Goal: Task Accomplishment & Management: Manage account settings

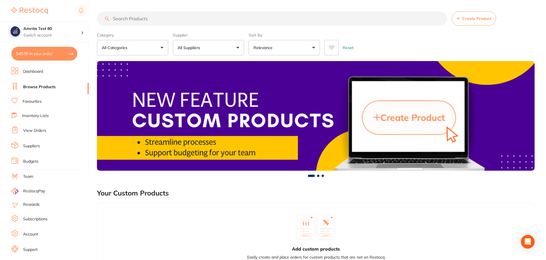
click at [58, 57] on button "$40.00 in your order" at bounding box center [44, 54] width 66 height 14
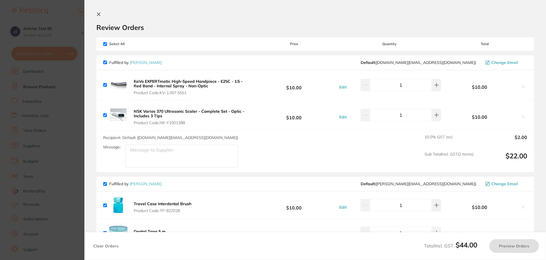
checkbox input "true"
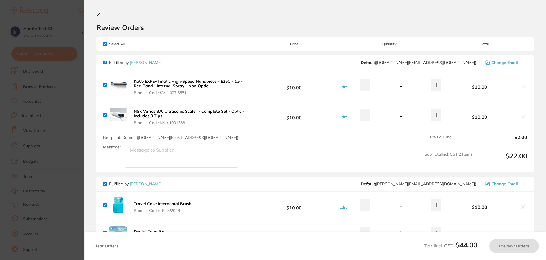
checkbox input "true"
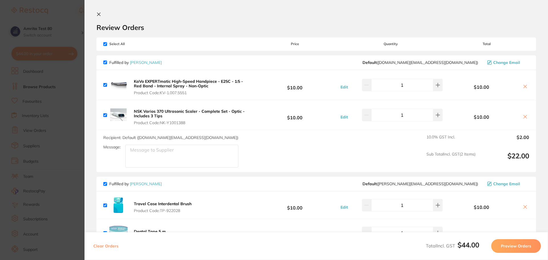
click at [107, 246] on button "Clear Orders" at bounding box center [106, 246] width 29 height 14
checkbox input "true"
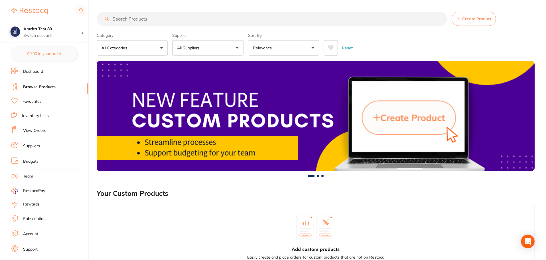
scroll to position [0, 0]
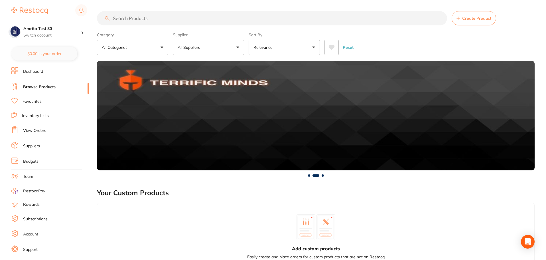
click at [34, 218] on link "Subscriptions" at bounding box center [35, 219] width 25 height 6
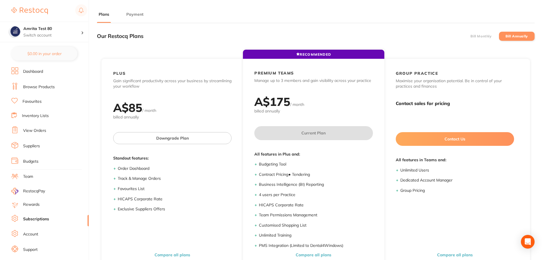
click at [482, 37] on label "Bill Monthly" at bounding box center [481, 36] width 21 height 4
click at [471, 36] on input "Bill Monthly" at bounding box center [471, 36] width 0 height 0
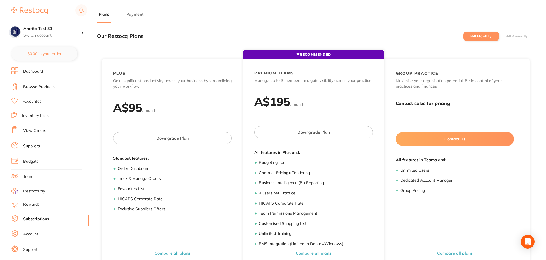
click at [508, 35] on label "Bill Annually" at bounding box center [517, 36] width 23 height 4
click at [506, 36] on input "Bill Annually" at bounding box center [506, 36] width 0 height 0
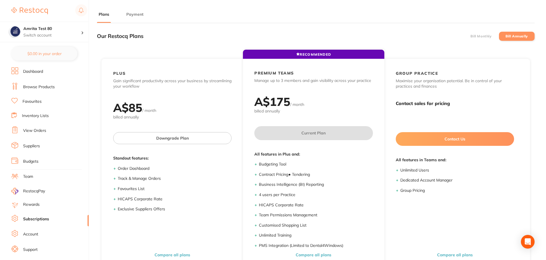
click at [481, 36] on label "Bill Monthly" at bounding box center [481, 36] width 21 height 4
click at [471, 36] on input "Bill Monthly" at bounding box center [471, 36] width 0 height 0
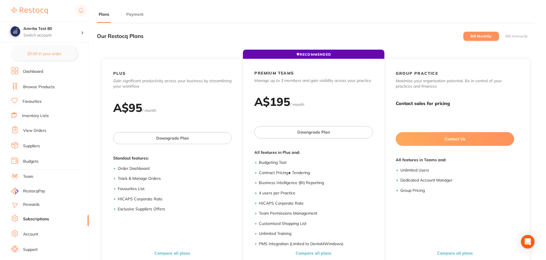
click at [518, 34] on label "Bill Annually" at bounding box center [517, 36] width 23 height 4
click at [506, 36] on input "Bill Annually" at bounding box center [506, 36] width 0 height 0
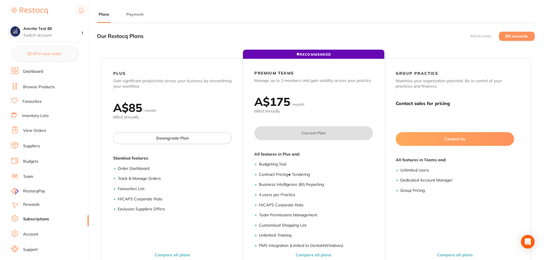
click at [483, 37] on label "Bill Monthly" at bounding box center [481, 36] width 21 height 4
click at [471, 36] on input "Bill Monthly" at bounding box center [471, 36] width 0 height 0
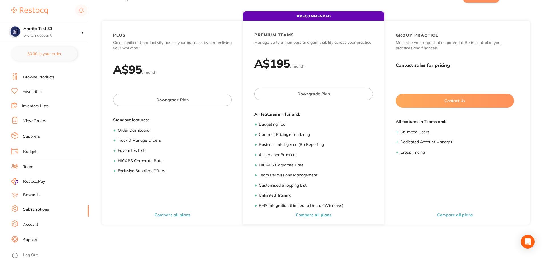
scroll to position [77, 0]
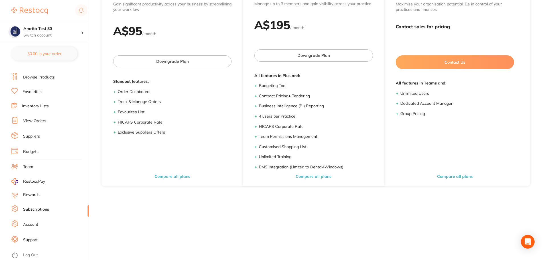
click at [26, 253] on link "Log Out" at bounding box center [30, 255] width 15 height 6
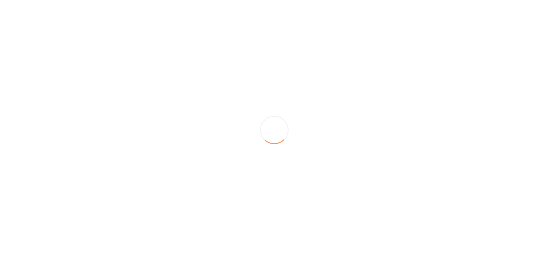
scroll to position [0, 0]
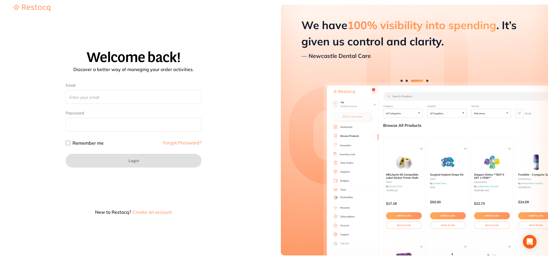
click at [158, 213] on button "Create an account" at bounding box center [152, 212] width 40 height 5
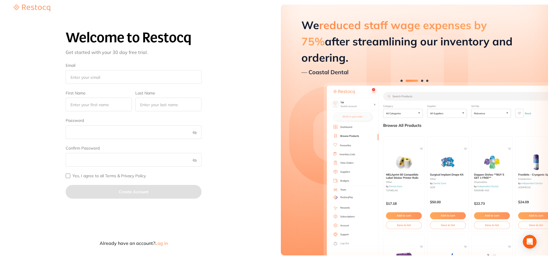
click at [166, 244] on span "Log in" at bounding box center [161, 243] width 13 height 6
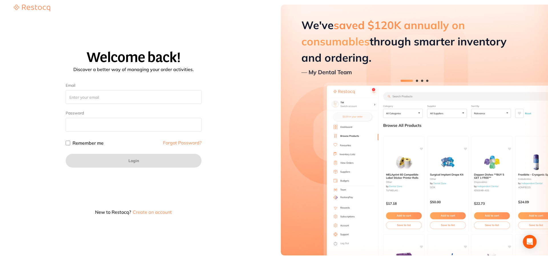
click at [142, 211] on button "Create an account" at bounding box center [152, 212] width 40 height 5
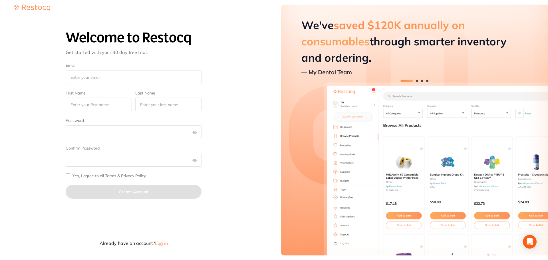
click at [159, 242] on span "Log in" at bounding box center [161, 243] width 13 height 6
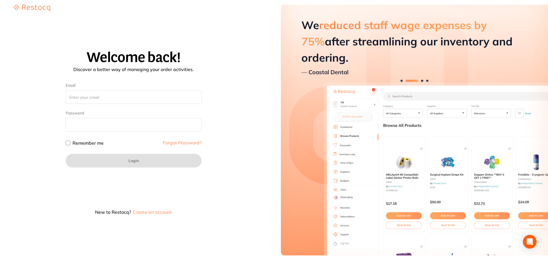
click at [148, 213] on button "Create an account" at bounding box center [152, 212] width 40 height 5
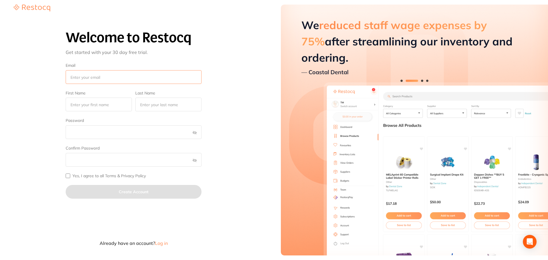
click at [83, 80] on input "Email" at bounding box center [134, 77] width 136 height 14
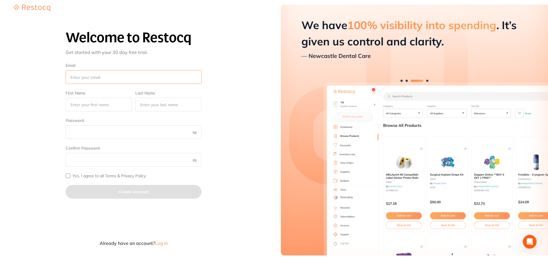
click at [96, 76] on input "Email" at bounding box center [134, 77] width 136 height 14
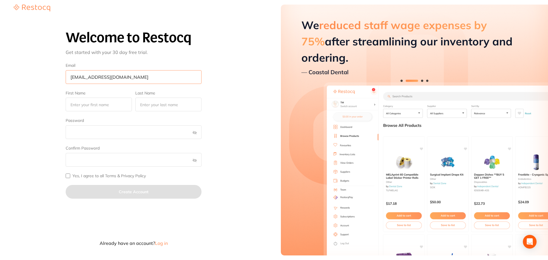
type input "[EMAIL_ADDRESS][DOMAIN_NAME]"
click at [98, 107] on input "First Name" at bounding box center [99, 105] width 66 height 14
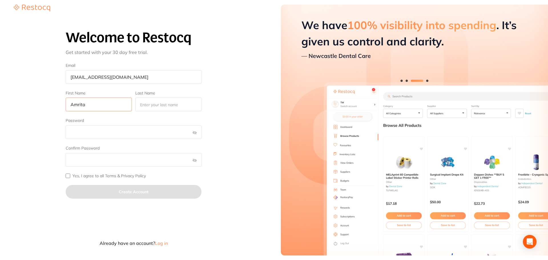
type input "Amrita"
click at [175, 108] on input "Last Name" at bounding box center [168, 105] width 66 height 14
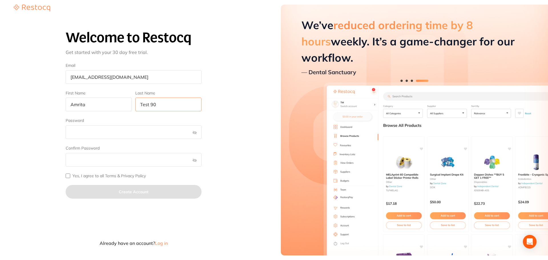
type input "Test 90"
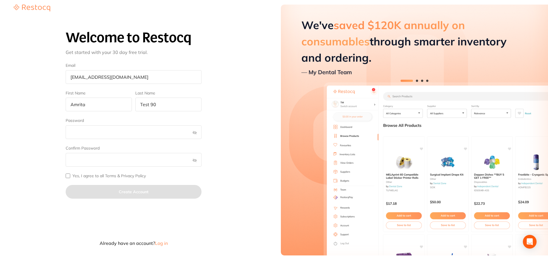
click at [68, 175] on input "Yes, I agree to all Terms & Privacy Policy" at bounding box center [68, 175] width 5 height 5
checkbox input "true"
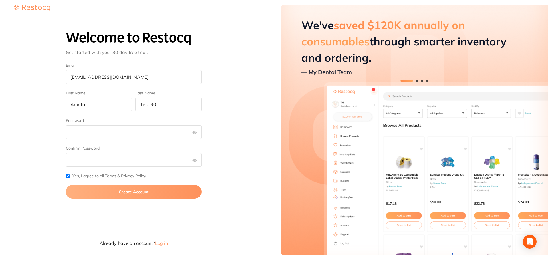
click at [100, 189] on button "Create Account" at bounding box center [134, 192] width 136 height 14
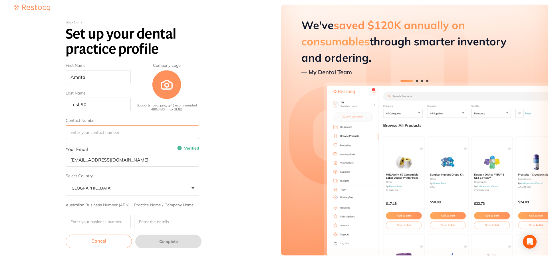
click at [118, 133] on input "Contact Number" at bounding box center [132, 132] width 133 height 14
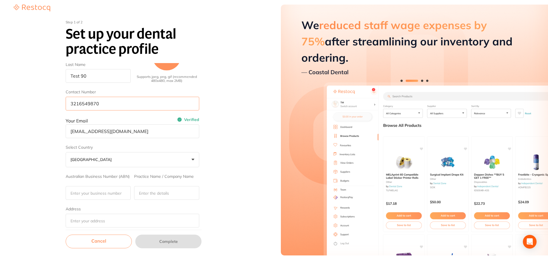
scroll to position [57, 0]
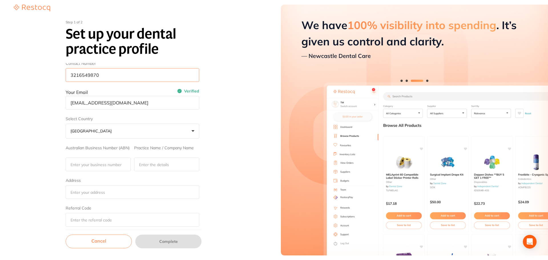
type input "3216549870"
click at [113, 161] on input "Australian Business Number (ABN)" at bounding box center [98, 164] width 65 height 14
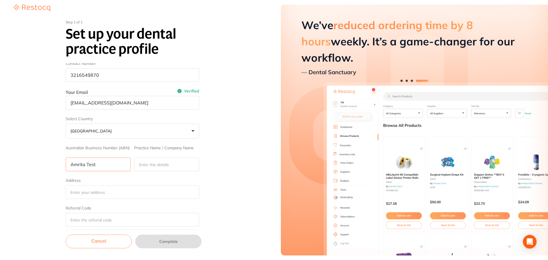
type input "Amrita Test"
click at [175, 161] on input "Practice Name / Company Name" at bounding box center [166, 164] width 65 height 14
type input "90"
click at [79, 195] on input "Address" at bounding box center [132, 192] width 133 height 14
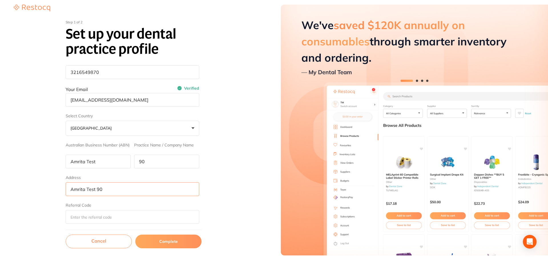
scroll to position [60, 0]
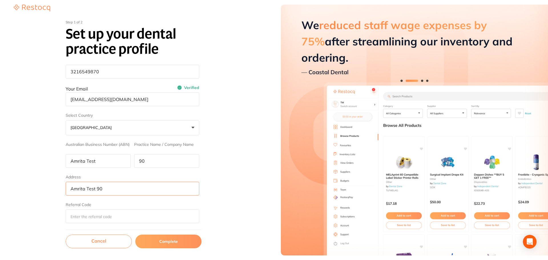
type input "Amrita Test 90"
click at [147, 240] on button "Complete" at bounding box center [168, 241] width 66 height 14
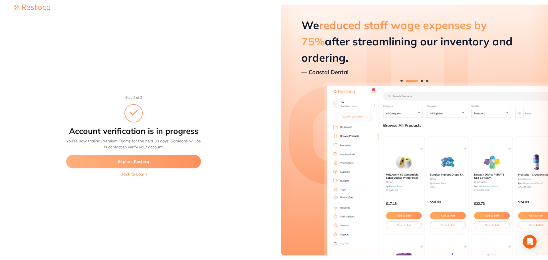
click at [144, 159] on button "Explore Restocq" at bounding box center [133, 162] width 135 height 14
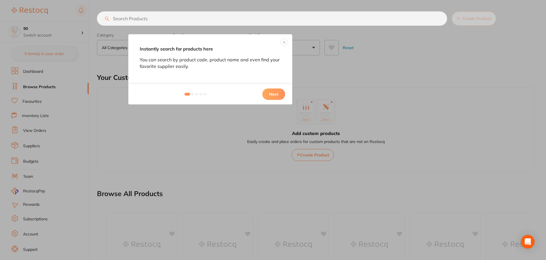
click at [268, 91] on button "Next" at bounding box center [273, 93] width 23 height 11
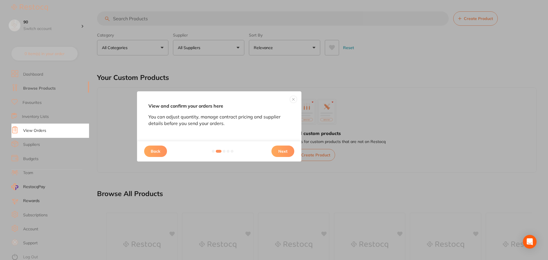
click at [285, 151] on button "Next" at bounding box center [282, 150] width 23 height 11
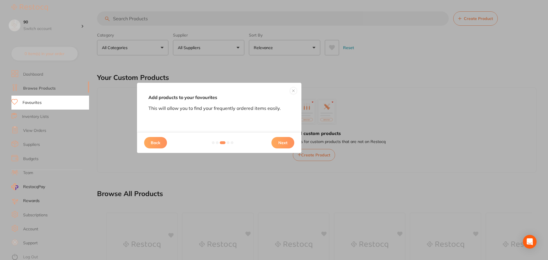
click at [284, 141] on button "Next" at bounding box center [282, 142] width 23 height 11
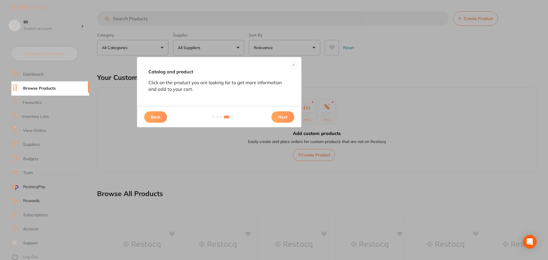
click at [283, 117] on button "Next" at bounding box center [282, 116] width 23 height 11
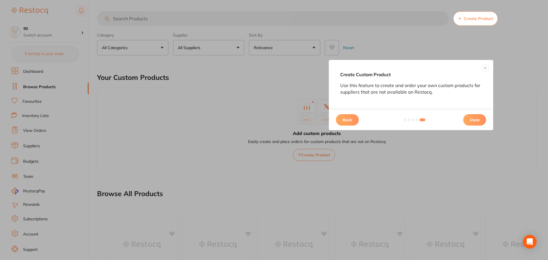
click at [471, 118] on button "Done" at bounding box center [474, 119] width 23 height 11
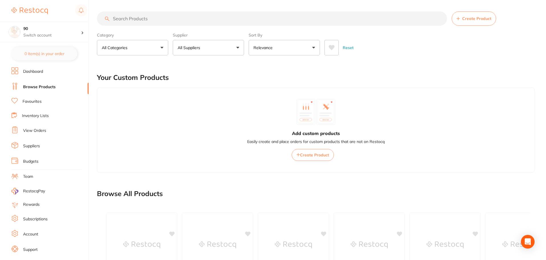
scroll to position [10, 0]
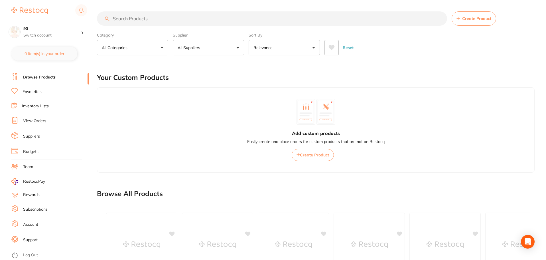
click at [30, 226] on link "Account" at bounding box center [30, 225] width 15 height 6
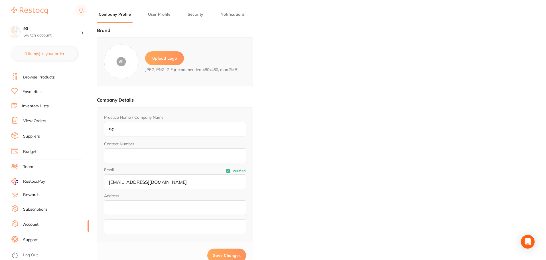
type input "Amrita"
type input "Test 90"
type input "3216549870"
type input "[EMAIL_ADDRESS][DOMAIN_NAME]"
click at [109, 132] on input "90" at bounding box center [175, 129] width 142 height 15
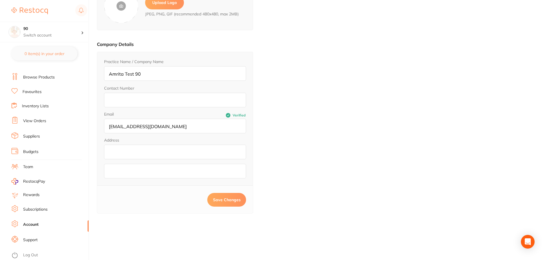
scroll to position [57, 0]
type input "Amrita Test 90"
click at [230, 197] on span "Save Changes" at bounding box center [227, 198] width 28 height 5
type input "null"
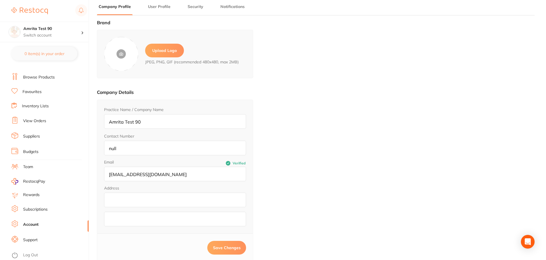
scroll to position [0, 0]
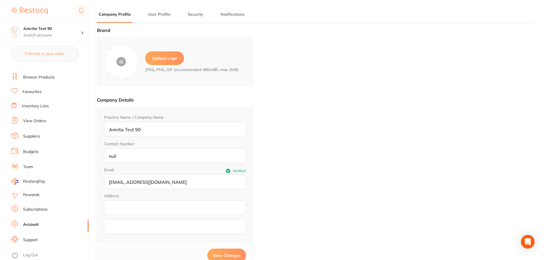
click at [126, 159] on input "null" at bounding box center [175, 155] width 142 height 15
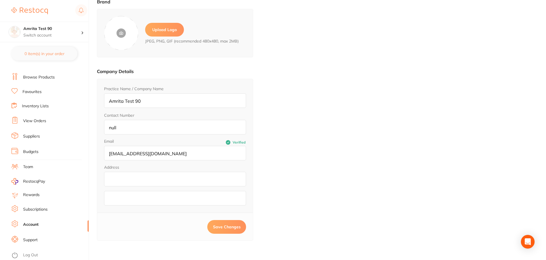
click at [41, 79] on link "Browse Products" at bounding box center [39, 77] width 32 height 6
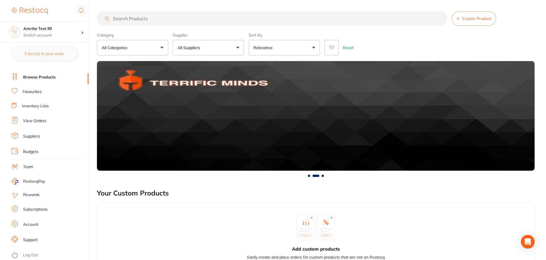
click at [35, 208] on link "Subscriptions" at bounding box center [35, 210] width 25 height 6
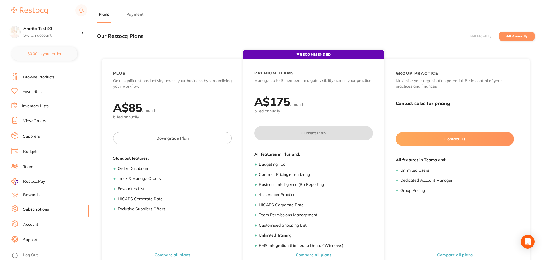
click at [475, 39] on li "Bill Monthly" at bounding box center [482, 36] width 36 height 9
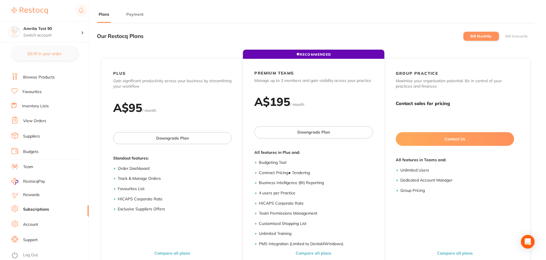
click at [510, 32] on li "Bill Annually" at bounding box center [517, 36] width 36 height 9
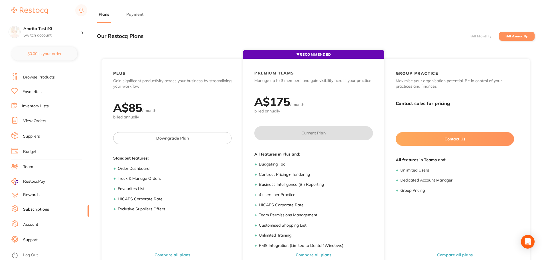
click at [486, 34] on label "Bill Monthly" at bounding box center [481, 36] width 21 height 4
click at [471, 36] on input "Bill Monthly" at bounding box center [471, 36] width 0 height 0
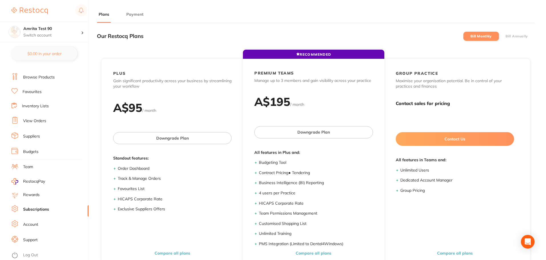
click at [513, 36] on label "Bill Annually" at bounding box center [517, 36] width 23 height 4
click at [506, 36] on input "Bill Annually" at bounding box center [506, 36] width 0 height 0
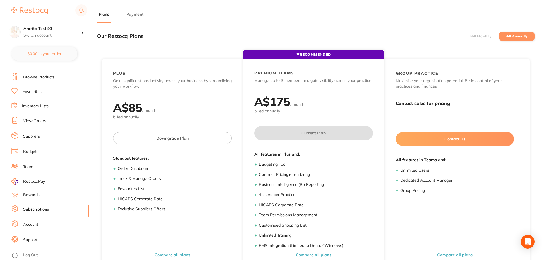
click at [489, 35] on label "Bill Monthly" at bounding box center [481, 36] width 21 height 4
click at [471, 36] on input "Bill Monthly" at bounding box center [471, 36] width 0 height 0
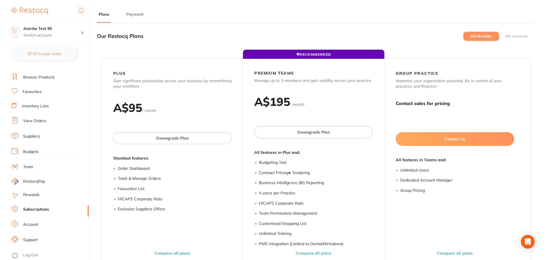
click at [523, 37] on label "Bill Annually" at bounding box center [517, 36] width 23 height 4
click at [506, 36] on input "Bill Annually" at bounding box center [506, 36] width 0 height 0
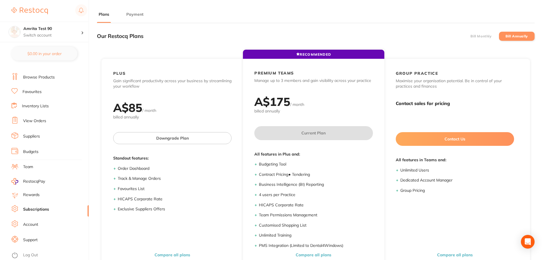
click at [483, 37] on label "Bill Monthly" at bounding box center [481, 36] width 21 height 4
click at [471, 36] on input "Bill Monthly" at bounding box center [471, 36] width 0 height 0
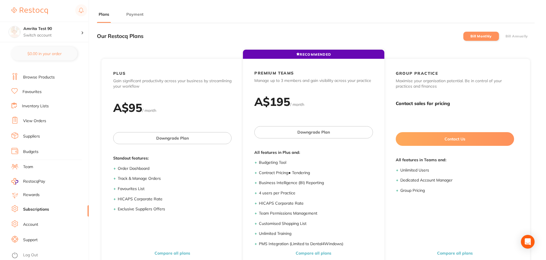
click at [519, 36] on label "Bill Annually" at bounding box center [517, 36] width 23 height 4
click at [506, 36] on input "Bill Annually" at bounding box center [506, 36] width 0 height 0
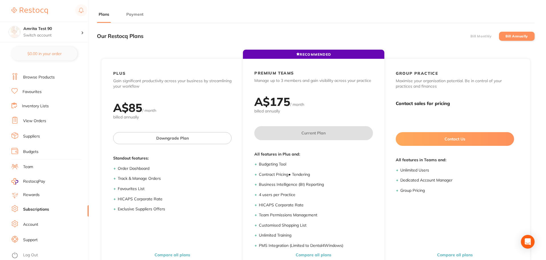
click at [487, 33] on li "Bill Monthly" at bounding box center [482, 36] width 36 height 9
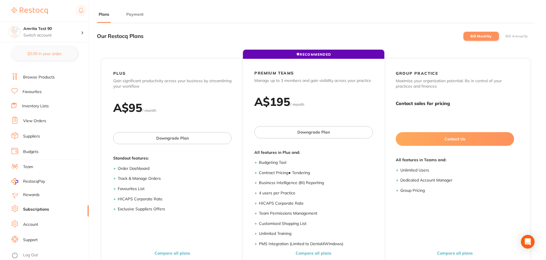
click at [513, 34] on li "Bill Annually" at bounding box center [517, 36] width 36 height 9
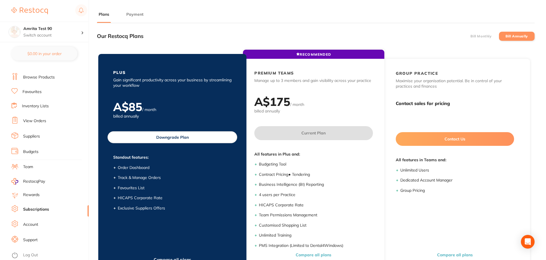
click at [202, 140] on button "Downgrade Plan" at bounding box center [173, 137] width 130 height 12
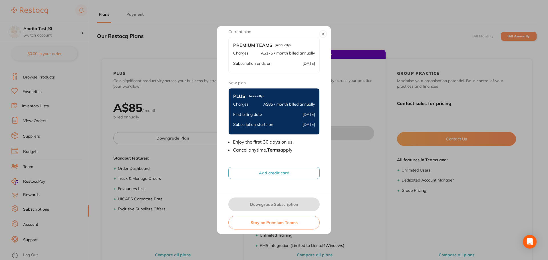
scroll to position [13, 0]
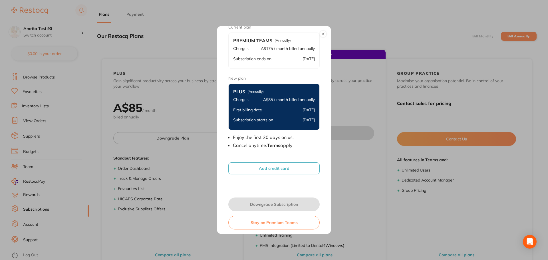
click at [273, 169] on button "Add credit card" at bounding box center [273, 168] width 91 height 12
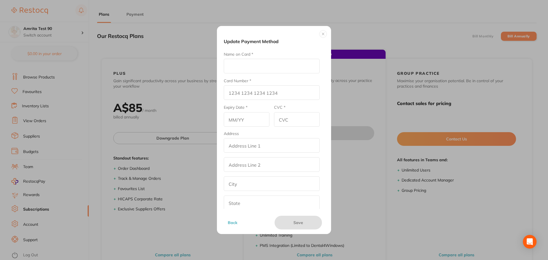
click at [249, 69] on input "Name on Card *" at bounding box center [272, 66] width 96 height 15
type input "Amrita E"
type input "4111 1111 1111 1111"
type input "12/25"
click at [285, 123] on input "CVC *" at bounding box center [297, 119] width 46 height 15
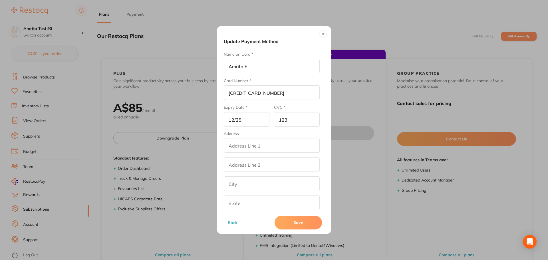
type input "123"
click at [266, 147] on input "addressLineOne" at bounding box center [272, 145] width 96 height 15
type input "Test"
drag, startPoint x: 209, startPoint y: 156, endPoint x: 206, endPoint y: 156, distance: 3.4
click at [206, 156] on div "Update Payment Method Name on Card * Amrita E Card Number * 4111 1111 1111 1111…" at bounding box center [274, 130] width 548 height 260
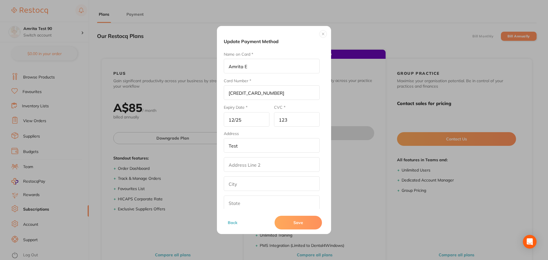
click at [233, 146] on input "Test" at bounding box center [272, 145] width 96 height 15
click at [236, 163] on input "addressLinetwo" at bounding box center [272, 164] width 96 height 15
paste input "Test"
type input "Test"
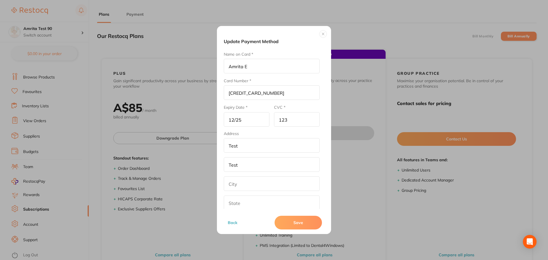
click at [232, 187] on input "text" at bounding box center [272, 183] width 96 height 15
paste input "Test"
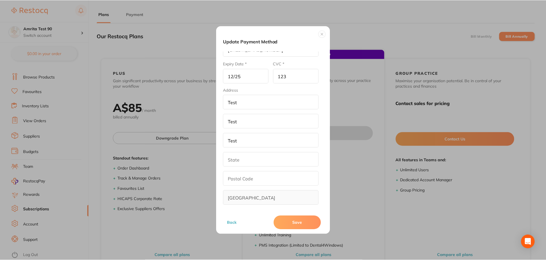
scroll to position [46, 0]
type input "Test"
click at [245, 156] on input "text" at bounding box center [272, 156] width 96 height 15
paste input "Test"
type input "Test"
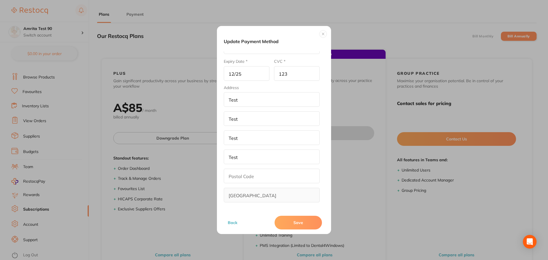
click at [244, 172] on input "text" at bounding box center [272, 176] width 96 height 15
type input "321"
click at [286, 221] on button "Save" at bounding box center [297, 223] width 47 height 14
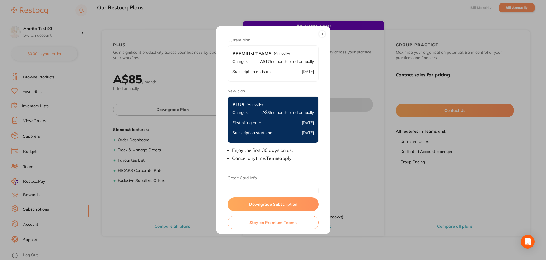
scroll to position [32, 0]
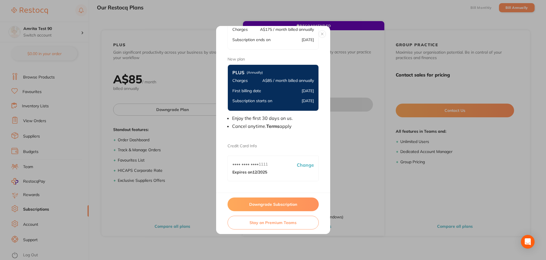
click at [264, 203] on button "Downgrade Subscription" at bounding box center [273, 204] width 91 height 14
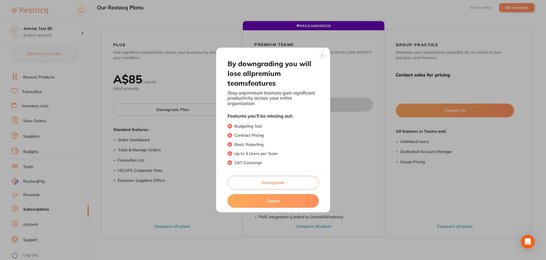
click at [272, 181] on button "Downgrade" at bounding box center [273, 183] width 91 height 14
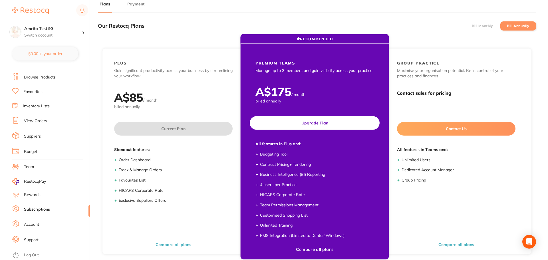
scroll to position [0, 0]
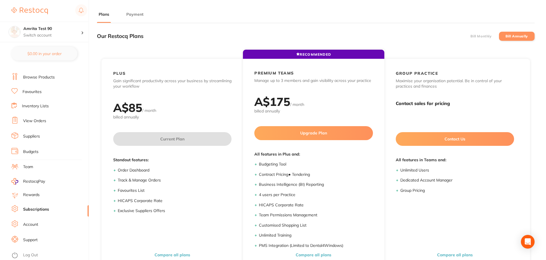
click at [471, 37] on label "Bill Monthly" at bounding box center [481, 36] width 21 height 4
click at [471, 36] on input "Bill Monthly" at bounding box center [471, 36] width 0 height 0
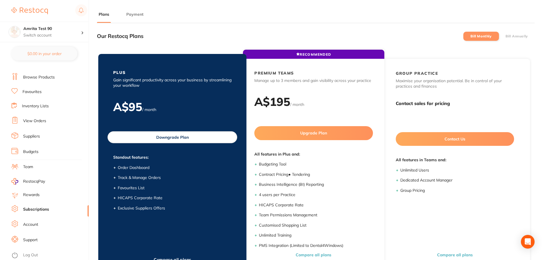
click at [201, 137] on button "Downgrade Plan" at bounding box center [173, 137] width 130 height 12
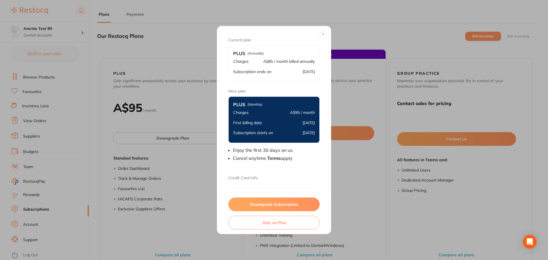
click at [262, 202] on button "Downgrade Subscription" at bounding box center [273, 204] width 91 height 14
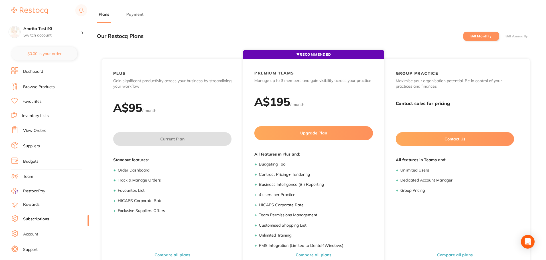
click at [521, 36] on label "Bill Annually" at bounding box center [517, 36] width 23 height 4
click at [506, 36] on input "Bill Annually" at bounding box center [506, 36] width 0 height 0
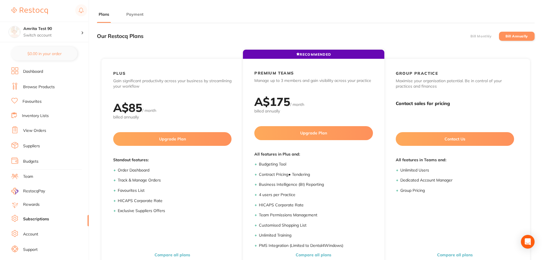
click at [482, 37] on label "Bill Monthly" at bounding box center [481, 36] width 21 height 4
click at [471, 36] on input "Bill Monthly" at bounding box center [471, 36] width 0 height 0
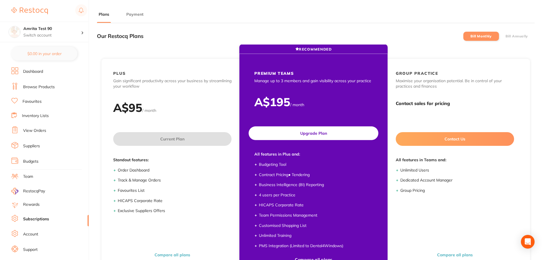
click at [278, 135] on button "Upgrade Plan" at bounding box center [314, 133] width 130 height 14
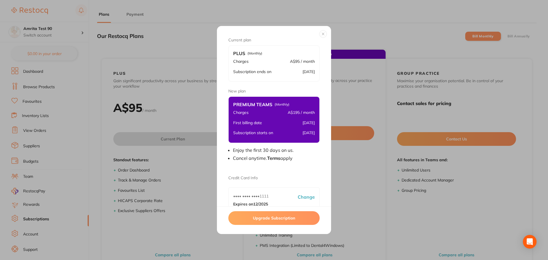
scroll to position [18, 0]
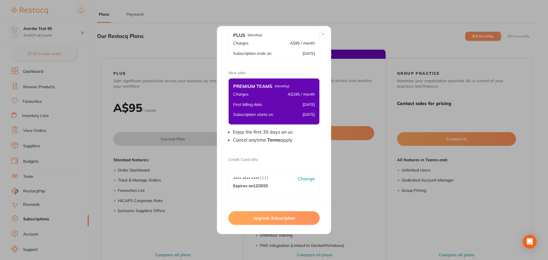
click at [278, 217] on button "Upgrade Subscription" at bounding box center [273, 218] width 91 height 14
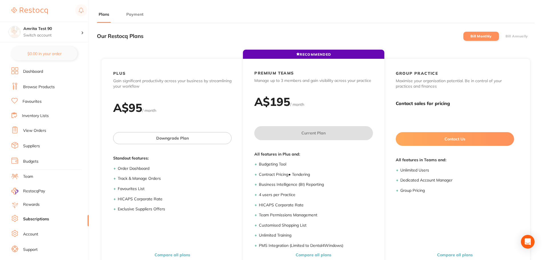
click at [507, 35] on label "Bill Annually" at bounding box center [517, 36] width 23 height 4
click at [506, 36] on input "Bill Annually" at bounding box center [506, 36] width 0 height 0
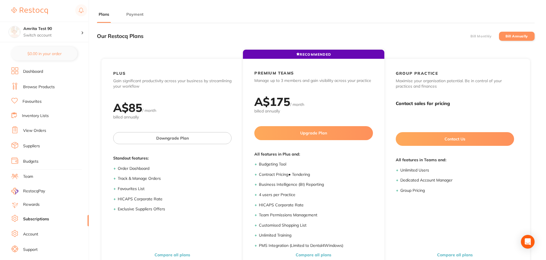
click at [487, 35] on label "Bill Monthly" at bounding box center [481, 36] width 21 height 4
click at [471, 36] on input "Bill Monthly" at bounding box center [471, 36] width 0 height 0
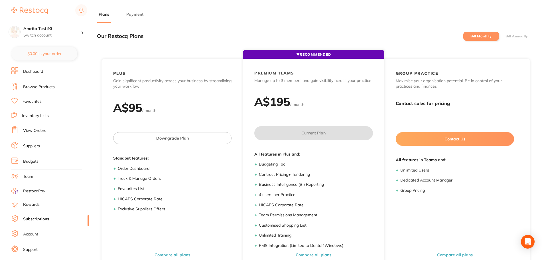
click at [514, 38] on li "Bill Annually" at bounding box center [517, 36] width 36 height 9
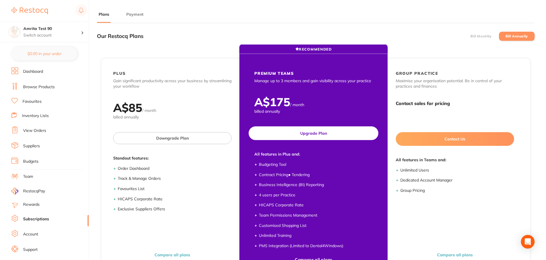
click at [337, 135] on button "Upgrade Plan" at bounding box center [314, 133] width 130 height 14
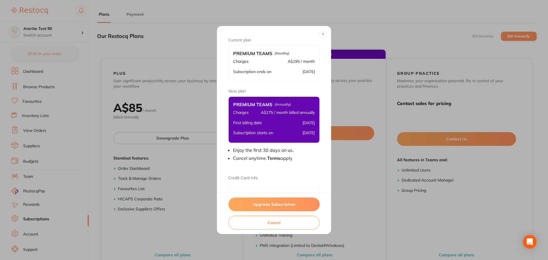
click at [288, 205] on button "Upgrade Subscription" at bounding box center [273, 204] width 91 height 14
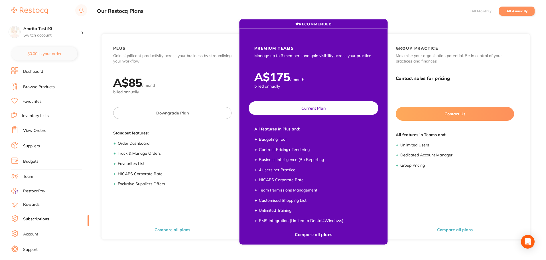
scroll to position [20, 0]
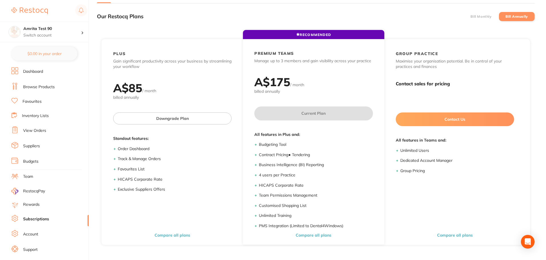
click at [488, 15] on label "Bill Monthly" at bounding box center [481, 17] width 21 height 4
click at [471, 17] on input "Bill Monthly" at bounding box center [471, 17] width 0 height 0
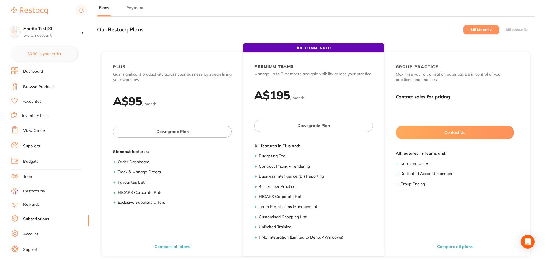
scroll to position [0, 0]
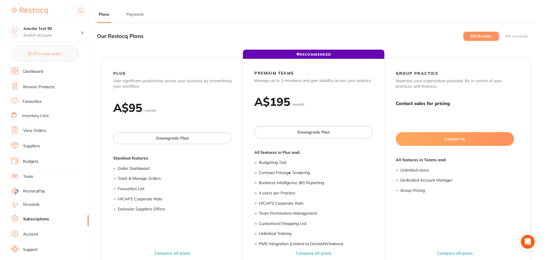
click at [514, 39] on li "Bill Annually" at bounding box center [517, 36] width 36 height 9
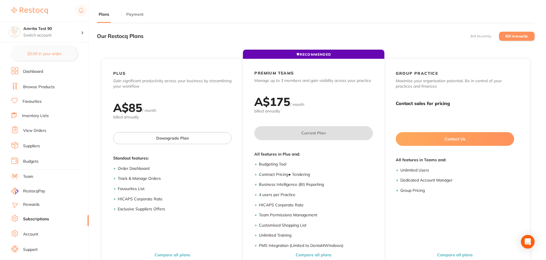
click at [48, 88] on link "Browse Products" at bounding box center [39, 87] width 32 height 6
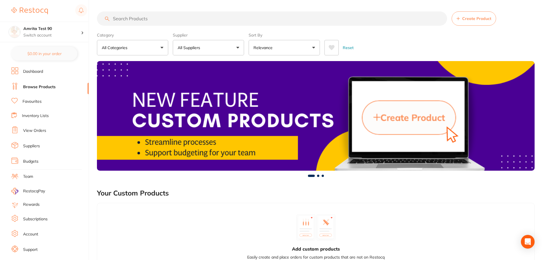
click at [34, 133] on link "View Orders" at bounding box center [34, 131] width 23 height 6
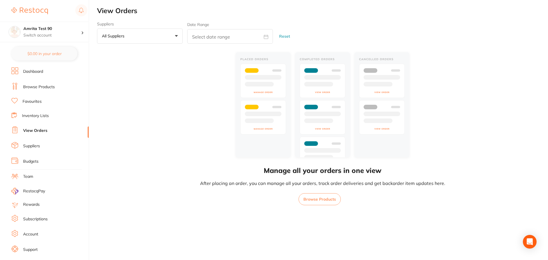
click at [37, 219] on link "Subscriptions" at bounding box center [35, 219] width 25 height 6
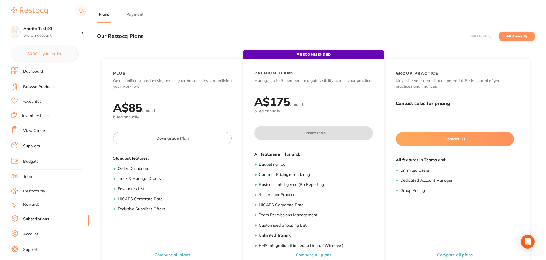
click at [483, 37] on label "Bill Monthly" at bounding box center [481, 36] width 21 height 4
click at [471, 36] on input "Bill Monthly" at bounding box center [471, 36] width 0 height 0
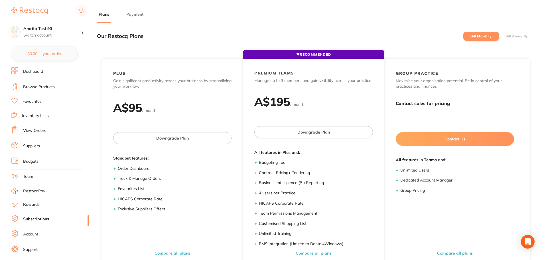
click at [527, 33] on li "Bill Annually" at bounding box center [517, 36] width 36 height 9
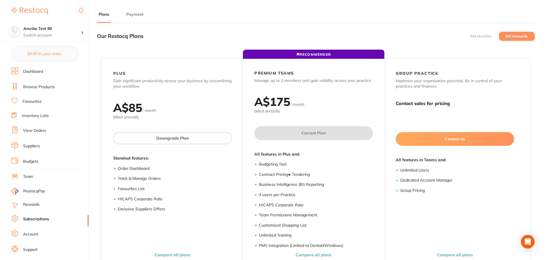
click at [479, 33] on li "Bill Monthly" at bounding box center [482, 36] width 36 height 9
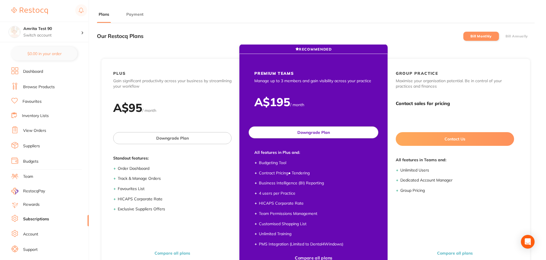
click at [314, 132] on button "Downgrade Plan" at bounding box center [314, 132] width 130 height 12
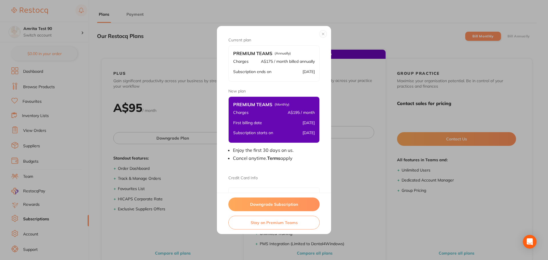
click at [280, 204] on button "Downgrade Subscription" at bounding box center [273, 204] width 91 height 14
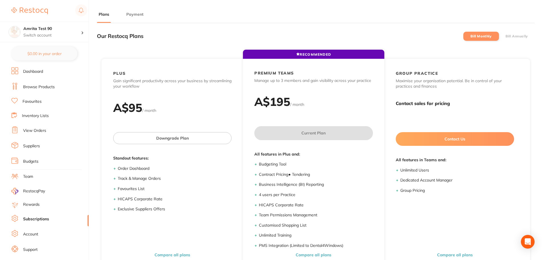
click at [521, 38] on label "Bill Annually" at bounding box center [517, 36] width 23 height 4
click at [506, 36] on input "Bill Annually" at bounding box center [506, 36] width 0 height 0
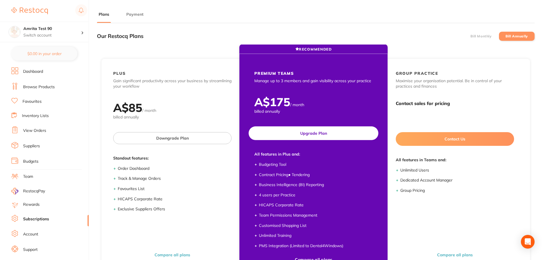
click at [333, 133] on button "Upgrade Plan" at bounding box center [314, 133] width 130 height 14
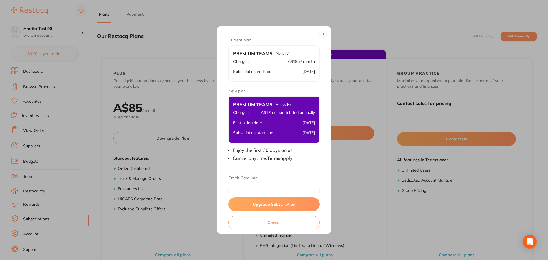
click at [282, 203] on button "Upgrade Subscription" at bounding box center [273, 204] width 91 height 14
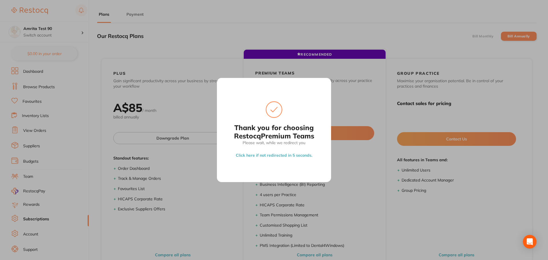
click at [371, 175] on div "Thank you for choosing Restocq Premium Teams Please wait, while we redirect you…" at bounding box center [274, 130] width 548 height 260
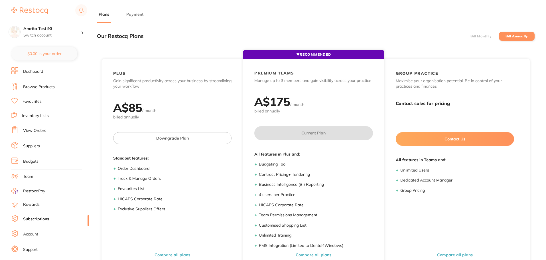
click at [489, 35] on label "Bill Monthly" at bounding box center [481, 36] width 21 height 4
click at [471, 36] on input "Bill Monthly" at bounding box center [471, 36] width 0 height 0
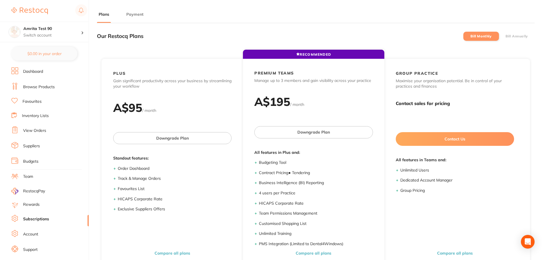
click at [513, 36] on label "Bill Annually" at bounding box center [517, 36] width 23 height 4
click at [506, 36] on input "Bill Annually" at bounding box center [506, 36] width 0 height 0
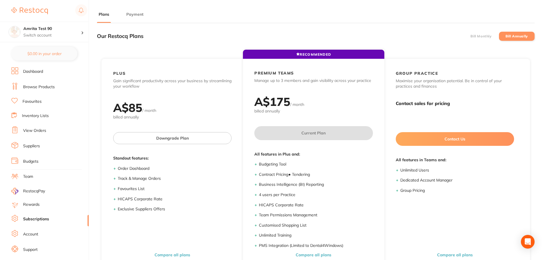
click at [486, 35] on label "Bill Monthly" at bounding box center [481, 36] width 21 height 4
click at [471, 36] on input "Bill Monthly" at bounding box center [471, 36] width 0 height 0
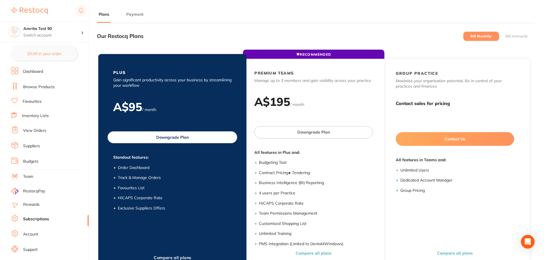
click at [165, 139] on button "Downgrade Plan" at bounding box center [173, 137] width 130 height 12
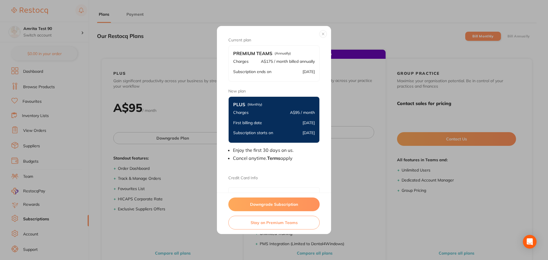
click at [272, 203] on button "Downgrade Subscription" at bounding box center [273, 204] width 91 height 14
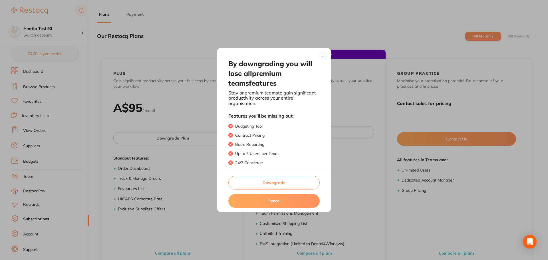
click at [265, 177] on button "Downgrade" at bounding box center [273, 183] width 91 height 14
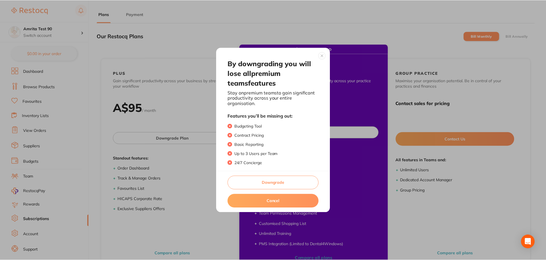
scroll to position [1, 0]
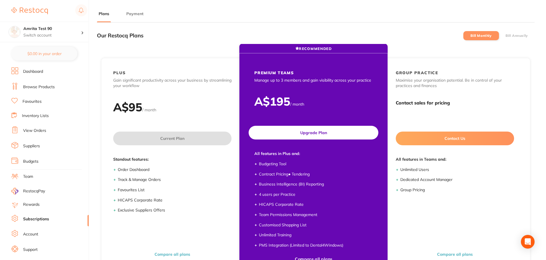
click at [306, 131] on button "Upgrade Plan" at bounding box center [314, 133] width 130 height 14
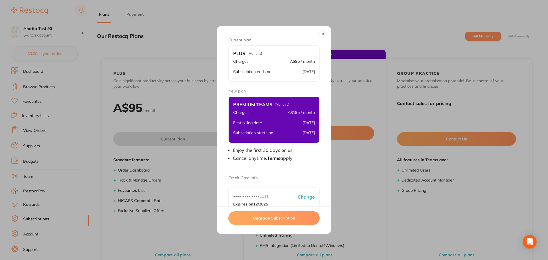
click at [271, 214] on button "Upgrade Subscription" at bounding box center [273, 218] width 91 height 14
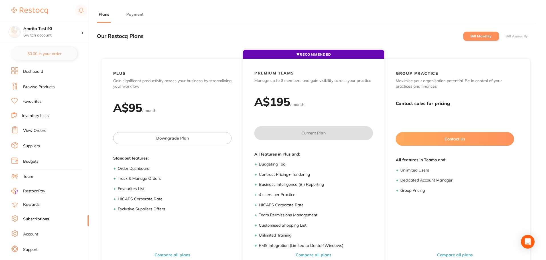
click at [511, 38] on label "Bill Annually" at bounding box center [517, 36] width 23 height 4
click at [506, 36] on input "Bill Annually" at bounding box center [506, 36] width 0 height 0
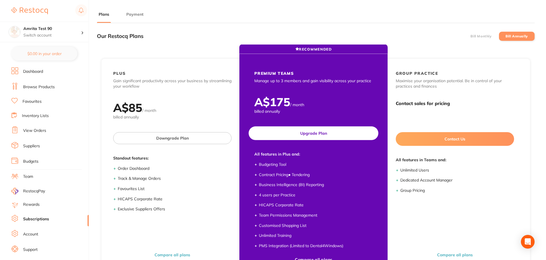
click at [334, 129] on button "Upgrade Plan" at bounding box center [314, 133] width 130 height 14
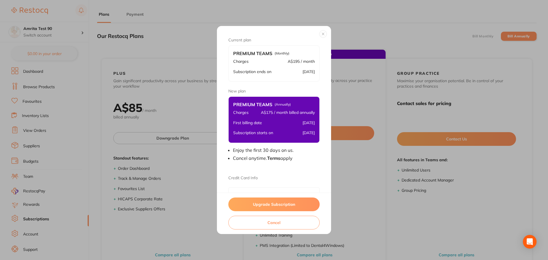
click at [279, 205] on button "Upgrade Subscription" at bounding box center [273, 204] width 91 height 14
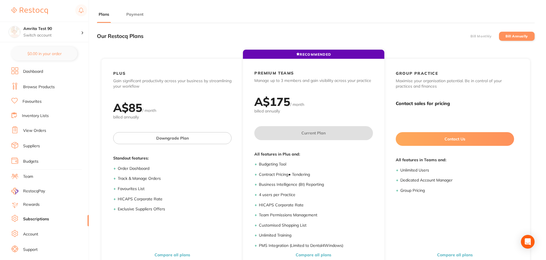
click at [473, 37] on label "Bill Monthly" at bounding box center [481, 36] width 21 height 4
click at [471, 36] on input "Bill Monthly" at bounding box center [471, 36] width 0 height 0
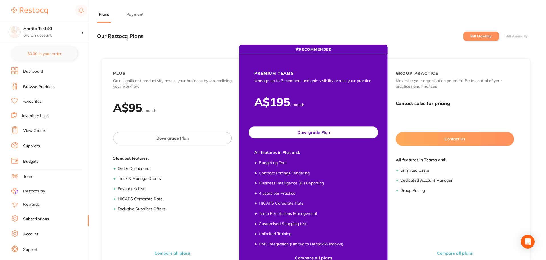
click at [347, 133] on button "Downgrade Plan" at bounding box center [314, 132] width 130 height 12
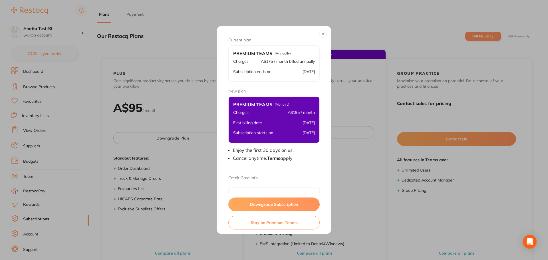
click at [284, 203] on button "Downgrade Subscription" at bounding box center [273, 204] width 91 height 14
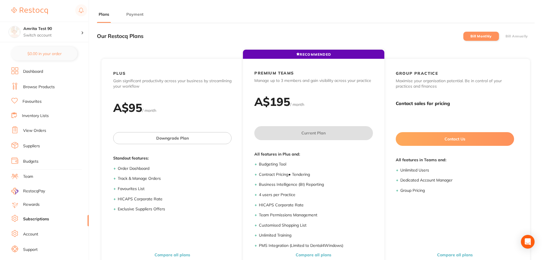
click at [513, 35] on label "Bill Annually" at bounding box center [517, 36] width 23 height 4
click at [506, 36] on input "Bill Annually" at bounding box center [506, 36] width 0 height 0
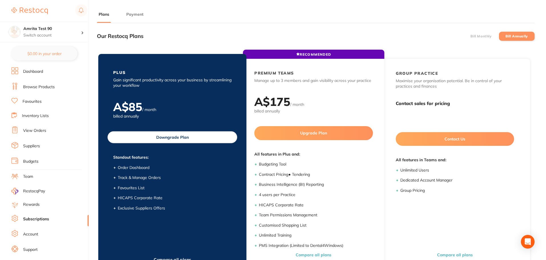
click at [185, 139] on button "Downgrade Plan" at bounding box center [173, 137] width 130 height 12
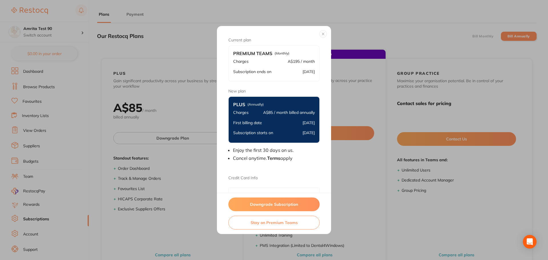
click at [284, 201] on button "Downgrade Subscription" at bounding box center [273, 204] width 91 height 14
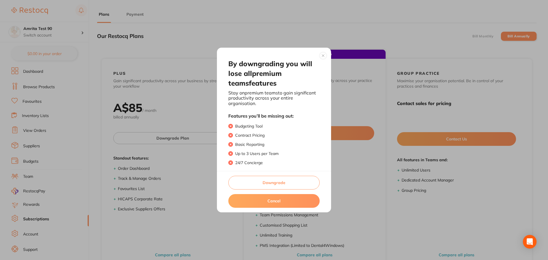
click at [282, 180] on button "Downgrade" at bounding box center [273, 183] width 91 height 14
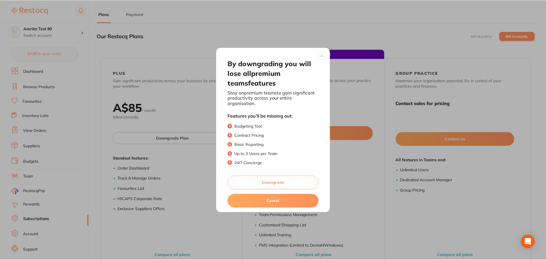
scroll to position [1, 0]
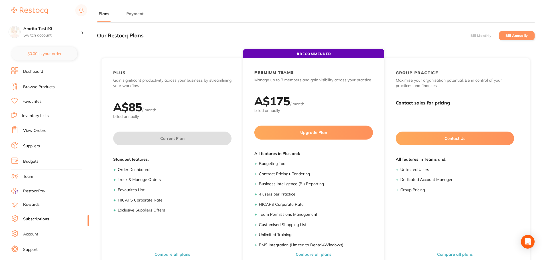
click at [475, 36] on label "Bill Monthly" at bounding box center [481, 36] width 21 height 4
click at [471, 36] on input "Bill Monthly" at bounding box center [471, 36] width 0 height 0
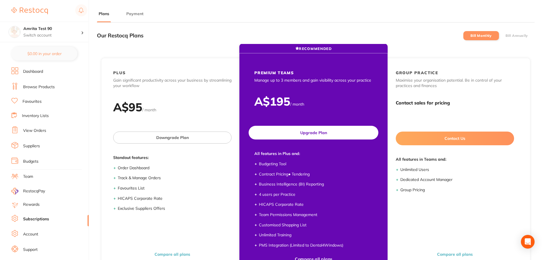
click at [334, 135] on button "Upgrade Plan" at bounding box center [314, 133] width 130 height 14
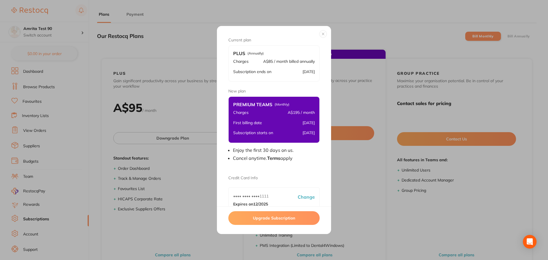
click at [276, 217] on button "Upgrade Subscription" at bounding box center [273, 218] width 91 height 14
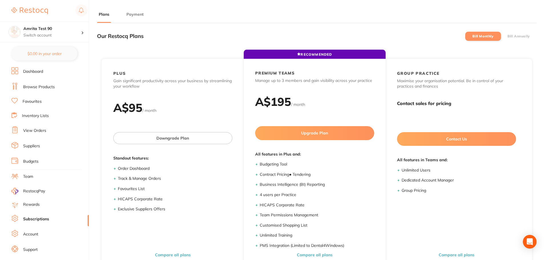
click at [526, 38] on li "Bill Annually" at bounding box center [519, 36] width 36 height 9
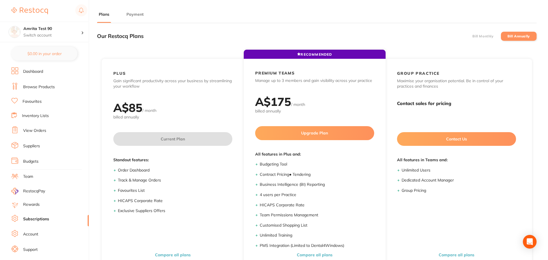
click at [490, 36] on label "Bill Monthly" at bounding box center [482, 36] width 21 height 4
click at [472, 36] on input "Bill Monthly" at bounding box center [472, 36] width 0 height 0
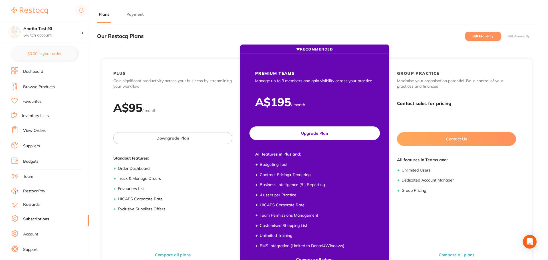
click at [312, 135] on button "Upgrade Plan" at bounding box center [314, 133] width 130 height 14
click at [304, 131] on button "Upgrade Plan" at bounding box center [314, 133] width 130 height 14
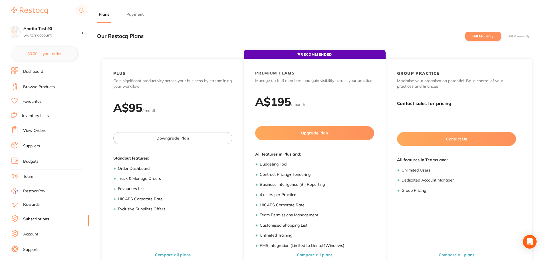
click at [39, 207] on link "Rewards" at bounding box center [31, 205] width 17 height 6
click at [35, 165] on li "Budgets" at bounding box center [49, 161] width 77 height 9
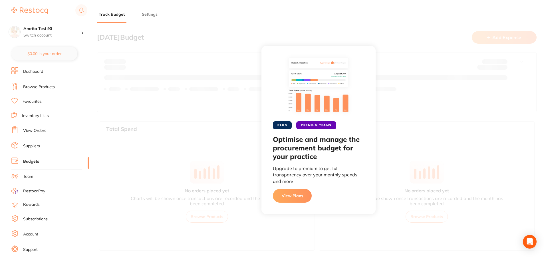
click at [35, 217] on link "Subscriptions" at bounding box center [35, 219] width 25 height 6
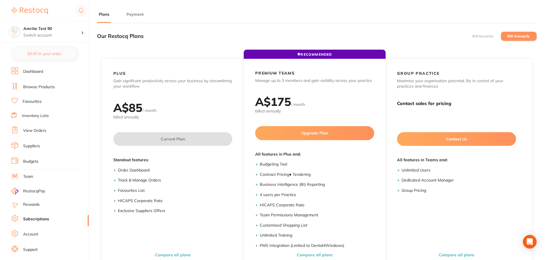
click at [479, 39] on li "Bill Monthly" at bounding box center [483, 36] width 36 height 9
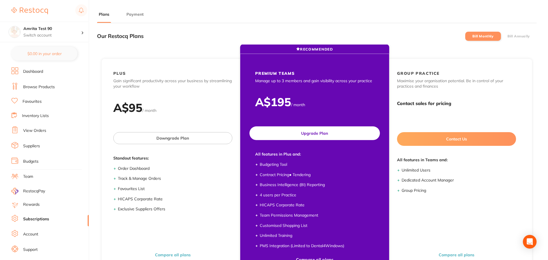
click at [296, 135] on button "Upgrade Plan" at bounding box center [314, 133] width 130 height 14
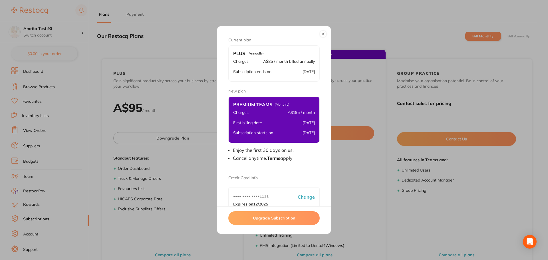
click at [279, 215] on button "Upgrade Subscription" at bounding box center [273, 218] width 91 height 14
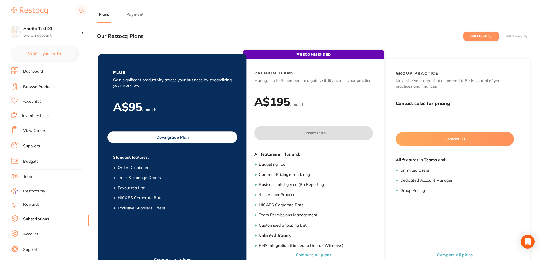
click at [181, 136] on button "Downgrade Plan" at bounding box center [173, 137] width 130 height 12
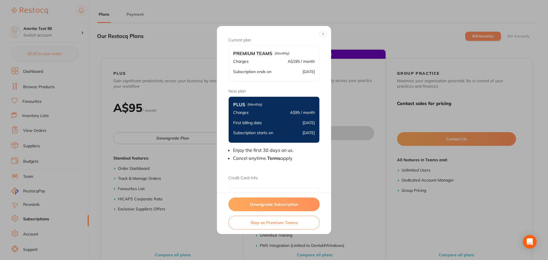
click at [283, 200] on button "Downgrade Subscription" at bounding box center [273, 204] width 91 height 14
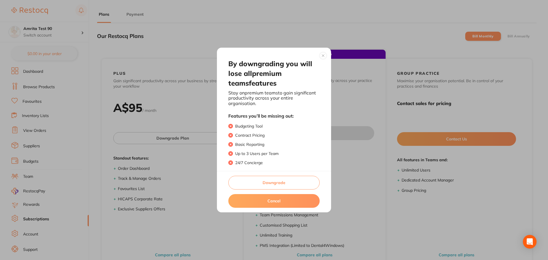
click at [280, 182] on button "Downgrade" at bounding box center [273, 183] width 91 height 14
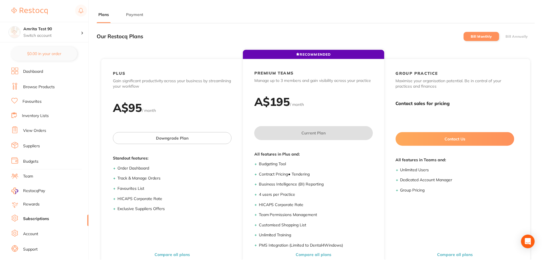
scroll to position [1, 0]
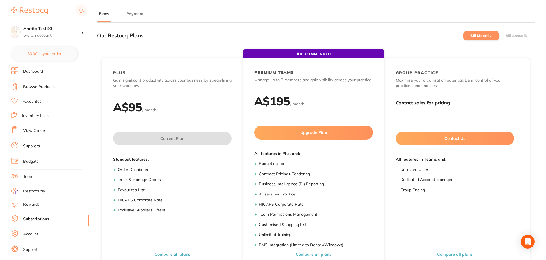
click at [517, 37] on label "Bill Annually" at bounding box center [517, 36] width 23 height 4
click at [506, 36] on input "Bill Annually" at bounding box center [506, 36] width 0 height 0
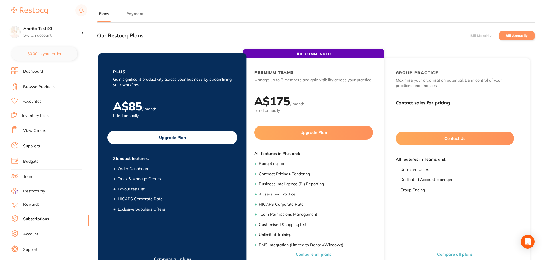
click at [165, 135] on button "Upgrade Plan" at bounding box center [173, 138] width 130 height 14
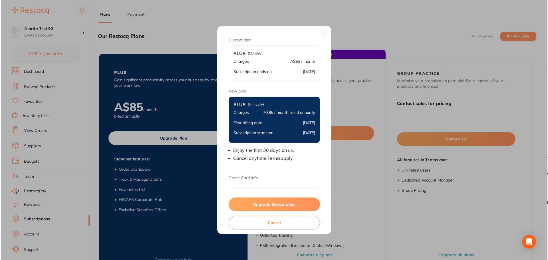
scroll to position [0, 0]
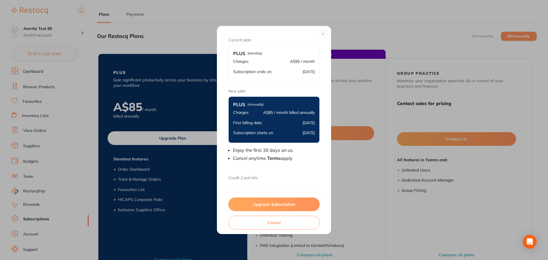
drag, startPoint x: 294, startPoint y: 205, endPoint x: 147, endPoint y: 149, distance: 156.9
click at [294, 205] on button "Upgrade Subscription" at bounding box center [273, 204] width 91 height 14
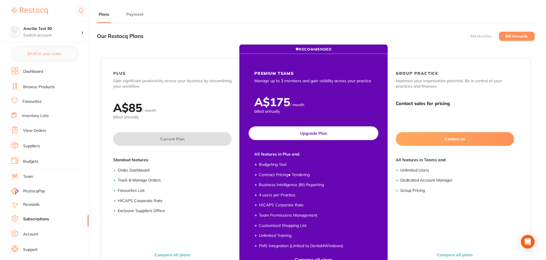
click at [313, 136] on button "Upgrade Plan" at bounding box center [314, 133] width 130 height 14
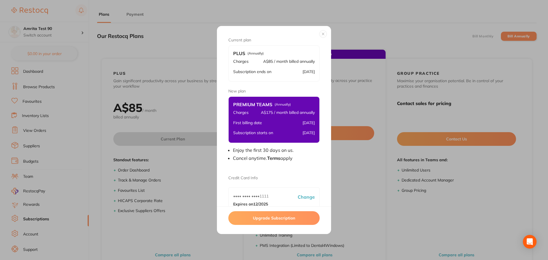
click at [289, 219] on button "Upgrade Subscription" at bounding box center [273, 218] width 91 height 14
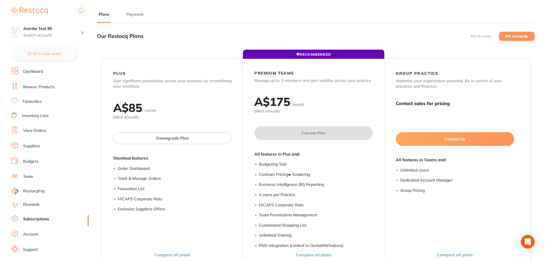
click at [513, 35] on label "Bill Annually" at bounding box center [517, 36] width 23 height 4
click at [506, 36] on input "Bill Annually" at bounding box center [506, 36] width 0 height 0
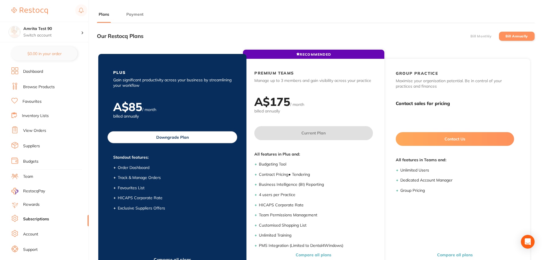
click at [201, 134] on button "Downgrade Plan" at bounding box center [173, 137] width 130 height 12
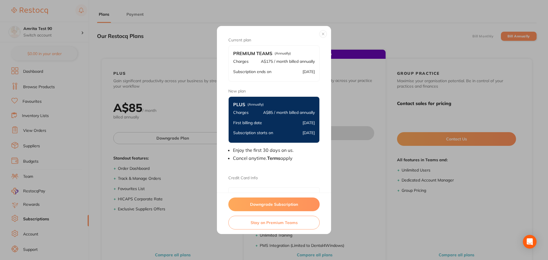
click at [264, 209] on button "Downgrade Subscription" at bounding box center [273, 204] width 91 height 14
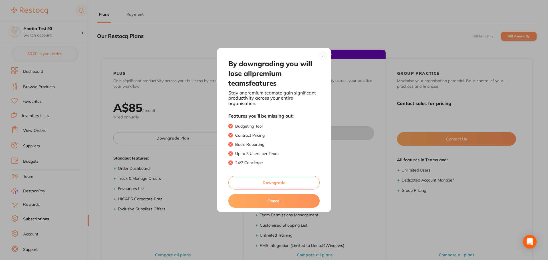
click at [268, 186] on button "Downgrade" at bounding box center [273, 183] width 91 height 14
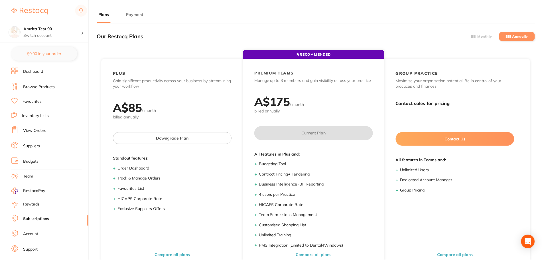
scroll to position [1, 0]
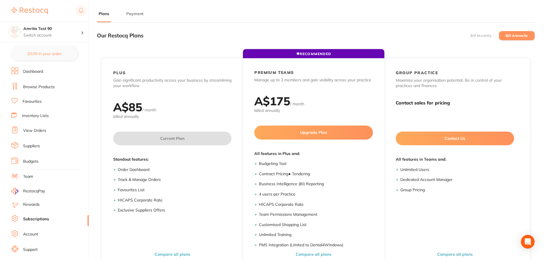
click at [474, 33] on li "Bill Monthly" at bounding box center [482, 35] width 36 height 9
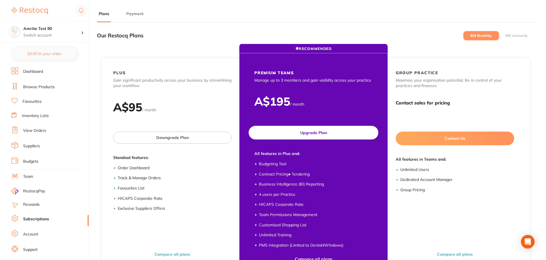
click at [337, 130] on button "Upgrade Plan" at bounding box center [314, 133] width 130 height 14
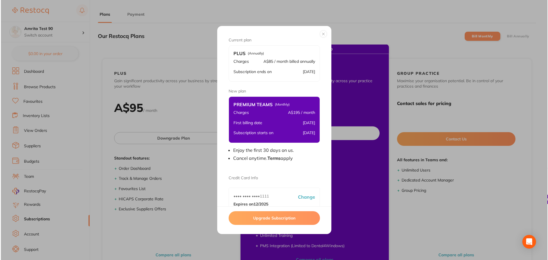
scroll to position [0, 0]
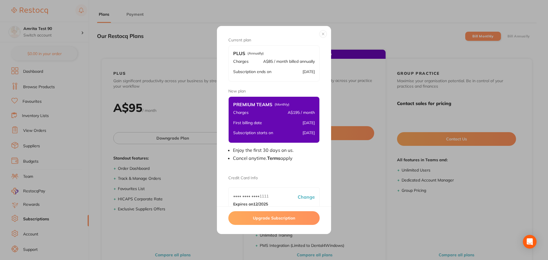
click at [282, 218] on button "Upgrade Subscription" at bounding box center [273, 218] width 91 height 14
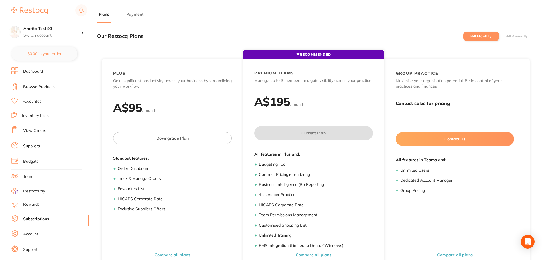
click at [515, 35] on label "Bill Annually" at bounding box center [517, 36] width 23 height 4
click at [506, 36] on input "Bill Annually" at bounding box center [506, 36] width 0 height 0
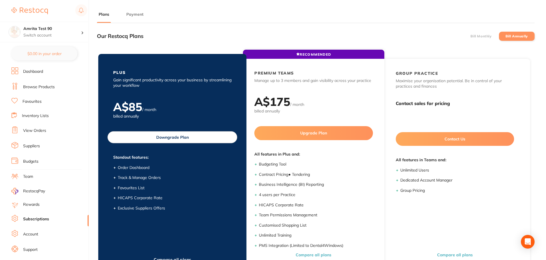
click at [184, 134] on button "Downgrade Plan" at bounding box center [173, 137] width 130 height 12
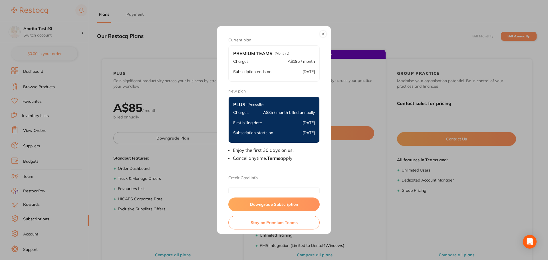
click at [261, 204] on button "Downgrade Subscription" at bounding box center [273, 204] width 91 height 14
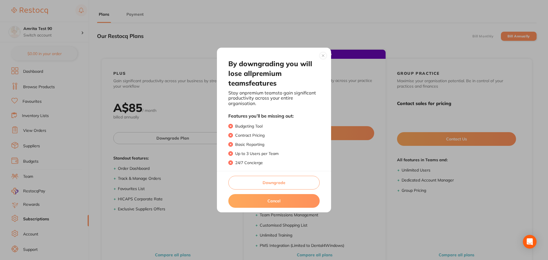
click at [266, 185] on button "Downgrade" at bounding box center [273, 183] width 91 height 14
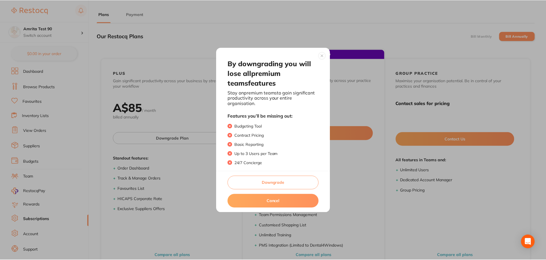
scroll to position [1, 0]
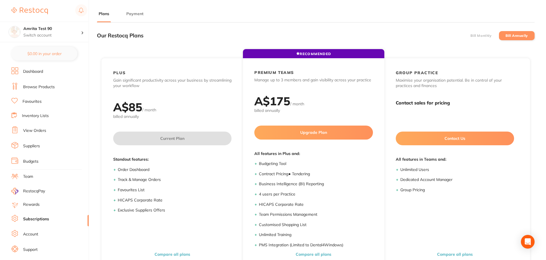
click at [489, 32] on li "Bill Monthly" at bounding box center [482, 35] width 36 height 9
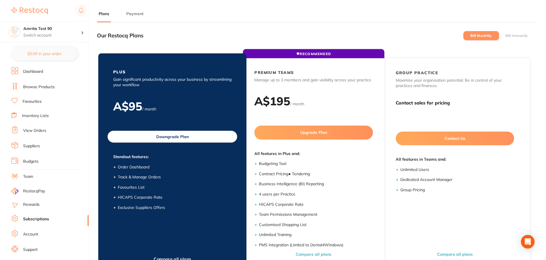
click at [185, 139] on button "Downgrade Plan" at bounding box center [173, 137] width 130 height 12
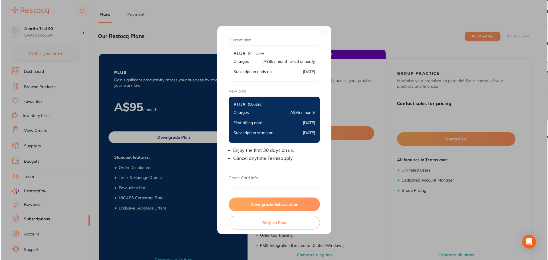
scroll to position [0, 0]
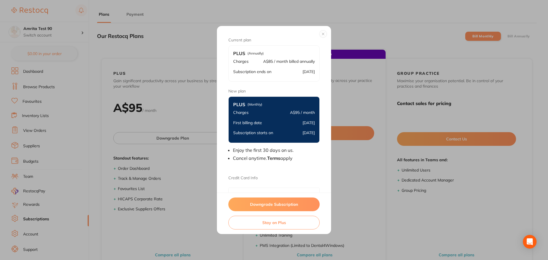
click at [259, 202] on button "Downgrade Subscription" at bounding box center [273, 204] width 91 height 14
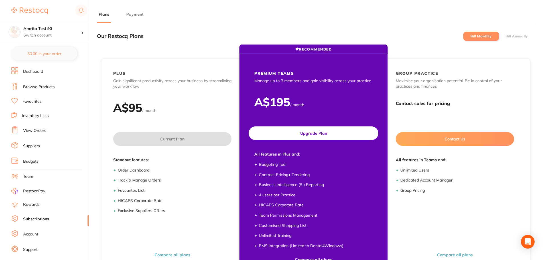
click at [283, 134] on button "Upgrade Plan" at bounding box center [314, 133] width 130 height 14
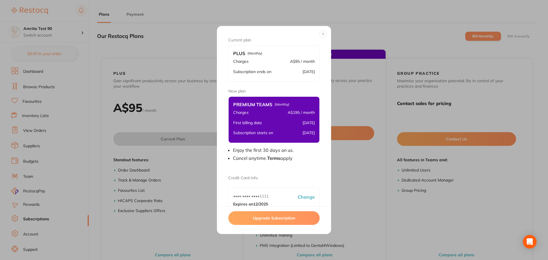
click at [279, 218] on button "Upgrade Subscription" at bounding box center [273, 218] width 91 height 14
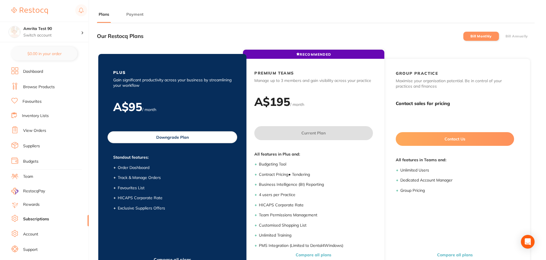
click at [169, 140] on button "Downgrade Plan" at bounding box center [173, 137] width 130 height 12
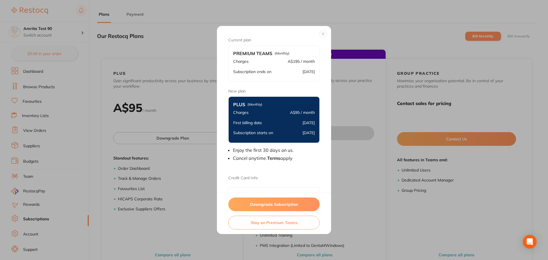
click at [249, 205] on button "Downgrade Subscription" at bounding box center [273, 204] width 91 height 14
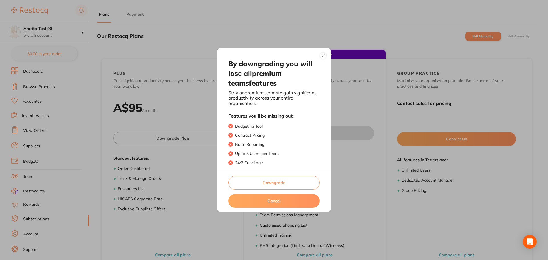
click at [253, 185] on button "Downgrade" at bounding box center [273, 183] width 91 height 14
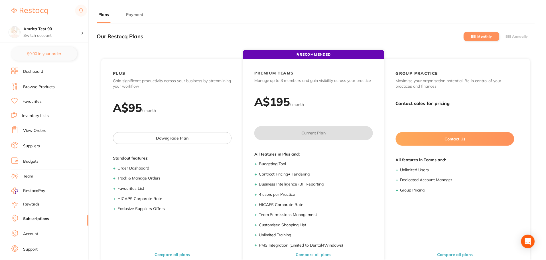
scroll to position [1, 0]
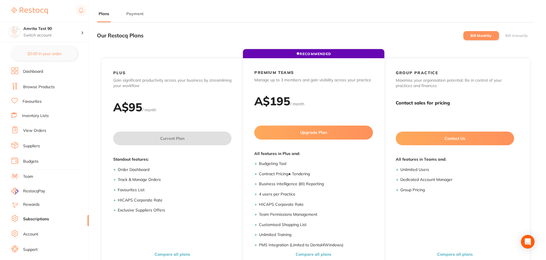
click at [514, 36] on label "Bill Annually" at bounding box center [517, 36] width 23 height 4
click at [506, 36] on input "Bill Annually" at bounding box center [506, 36] width 0 height 0
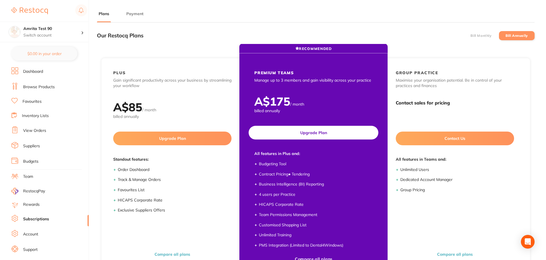
click at [328, 135] on button "Upgrade Plan" at bounding box center [314, 133] width 130 height 14
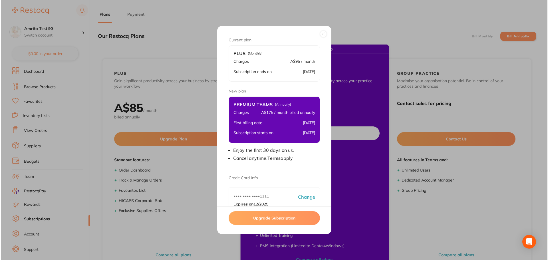
scroll to position [0, 0]
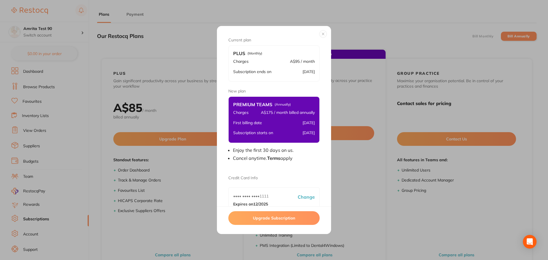
click at [287, 217] on button "Upgrade Subscription" at bounding box center [273, 218] width 91 height 14
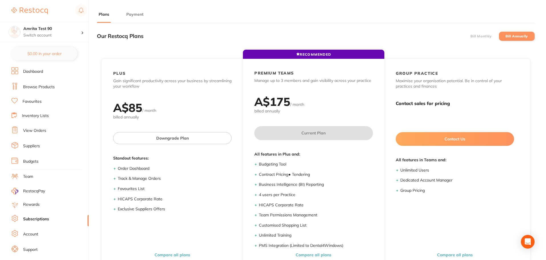
click at [476, 36] on label "Bill Monthly" at bounding box center [481, 36] width 21 height 4
click at [471, 36] on input "Bill Monthly" at bounding box center [471, 36] width 0 height 0
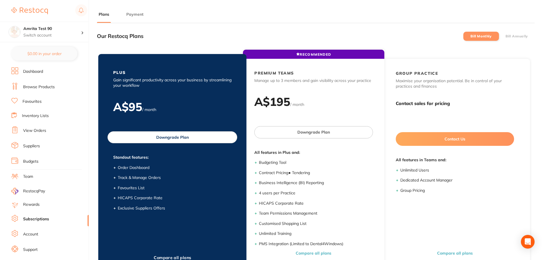
click at [188, 142] on button "Downgrade Plan" at bounding box center [173, 137] width 130 height 12
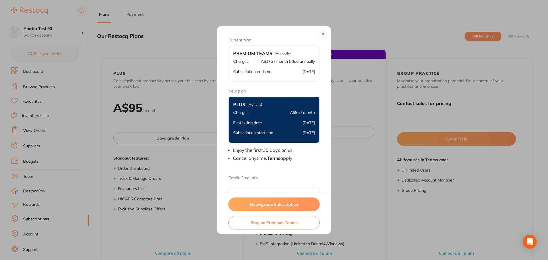
click at [267, 205] on button "Downgrade Subscription" at bounding box center [273, 204] width 91 height 14
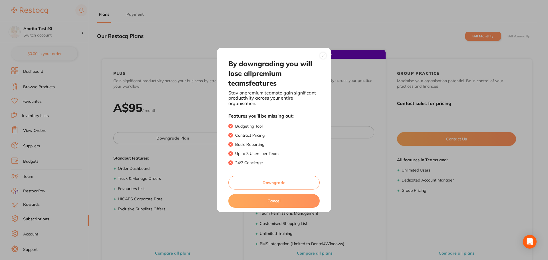
click at [270, 184] on button "Downgrade" at bounding box center [273, 183] width 91 height 14
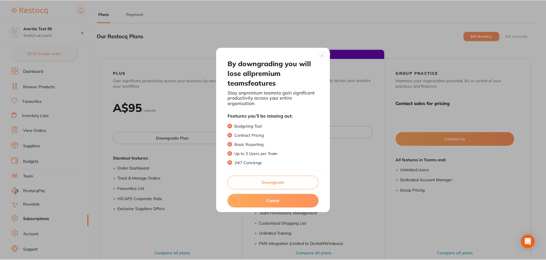
scroll to position [1, 0]
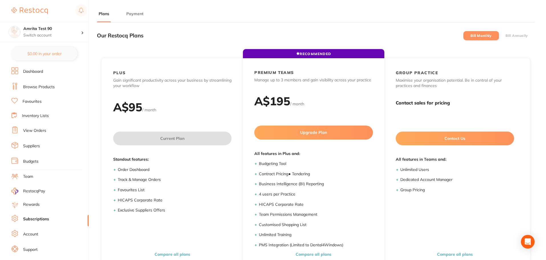
click at [513, 34] on label "Bill Annually" at bounding box center [517, 36] width 23 height 4
click at [506, 36] on input "Bill Annually" at bounding box center [506, 36] width 0 height 0
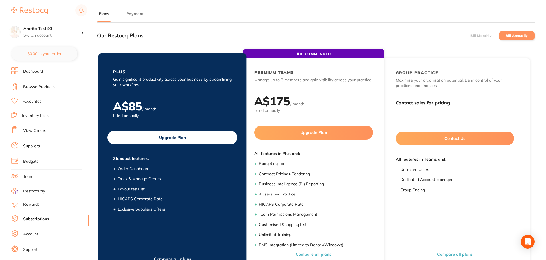
click at [177, 138] on button "Upgrade Plan" at bounding box center [173, 138] width 130 height 14
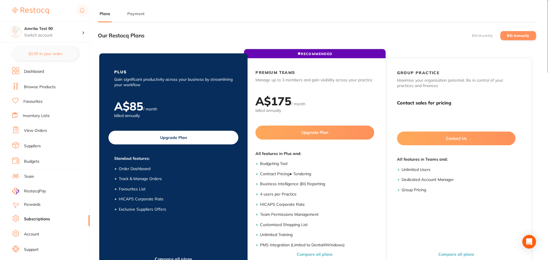
scroll to position [0, 0]
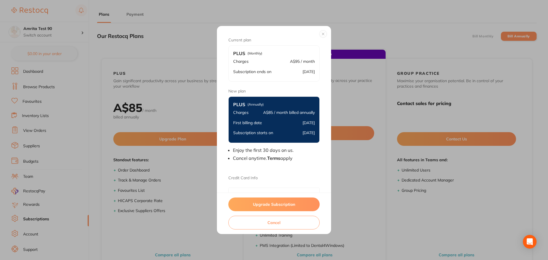
click at [280, 202] on button "Upgrade Subscription" at bounding box center [273, 204] width 91 height 14
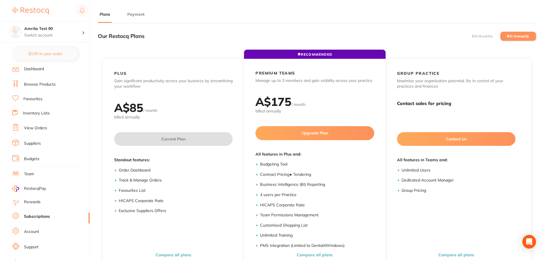
scroll to position [10, 0]
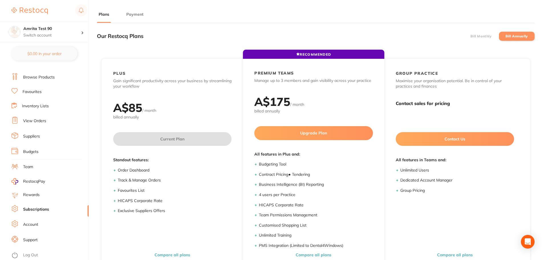
click at [30, 253] on link "Log Out" at bounding box center [30, 255] width 15 height 6
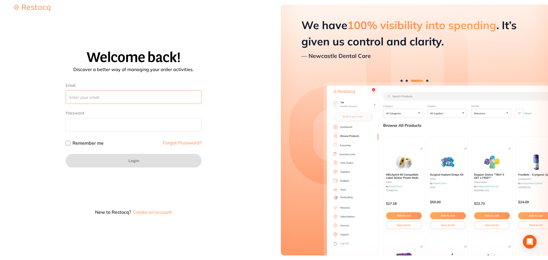
click at [110, 96] on input "Email" at bounding box center [134, 97] width 136 height 14
paste input "[EMAIL_ADDRESS][DOMAIN_NAME]"
type input "[EMAIL_ADDRESS][DOMAIN_NAME]"
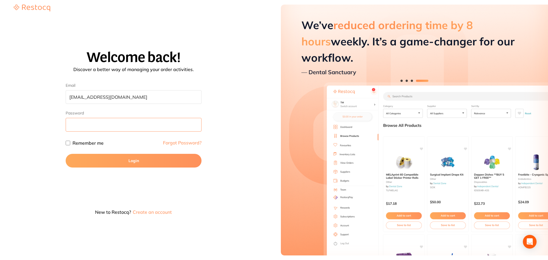
click at [66, 154] on button "Login" at bounding box center [134, 161] width 136 height 14
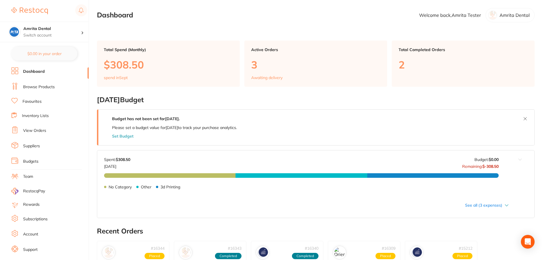
drag, startPoint x: 35, startPoint y: 220, endPoint x: 5, endPoint y: 227, distance: 31.0
click at [35, 220] on link "Subscriptions" at bounding box center [35, 219] width 25 height 6
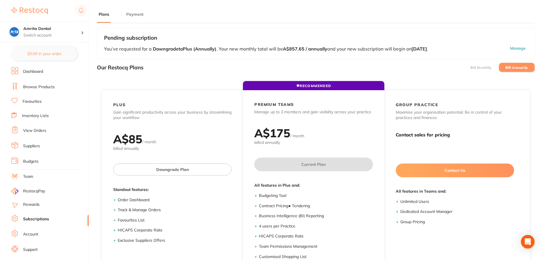
click at [482, 67] on label "Bill Monthly" at bounding box center [481, 68] width 21 height 4
click at [471, 67] on input "Bill Monthly" at bounding box center [471, 67] width 0 height 0
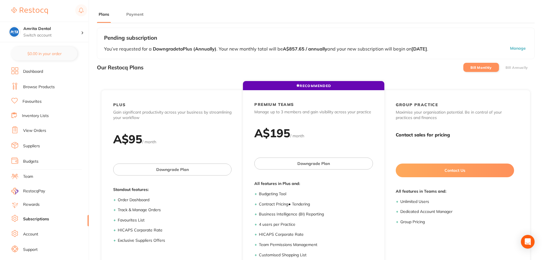
click at [509, 66] on label "Bill Annually" at bounding box center [517, 68] width 23 height 4
click at [506, 67] on input "Bill Annually" at bounding box center [506, 67] width 0 height 0
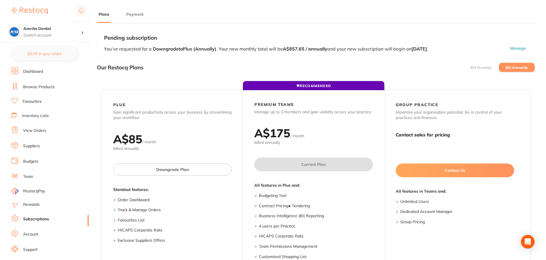
click at [486, 64] on li "Bill Monthly" at bounding box center [482, 67] width 36 height 9
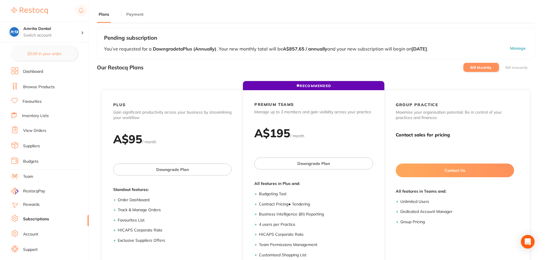
click at [520, 64] on li "Bill Annually" at bounding box center [517, 67] width 36 height 9
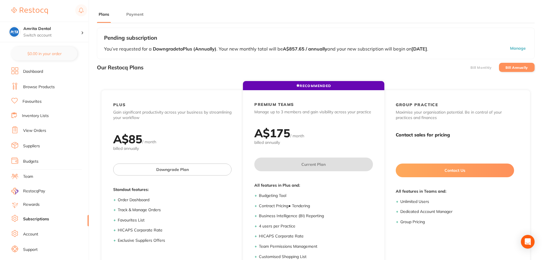
click at [491, 67] on label "Bill Monthly" at bounding box center [481, 68] width 21 height 4
click at [471, 67] on input "Bill Monthly" at bounding box center [471, 67] width 0 height 0
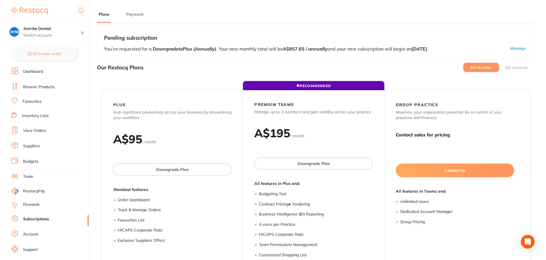
click at [514, 66] on label "Bill Annually" at bounding box center [517, 68] width 23 height 4
click at [506, 67] on input "Bill Annually" at bounding box center [506, 67] width 0 height 0
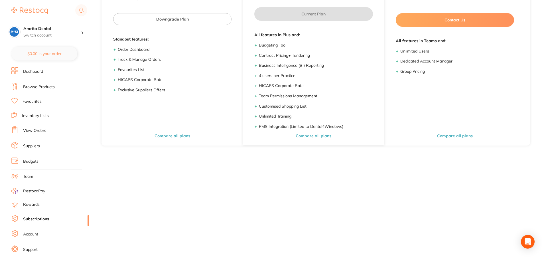
scroll to position [93, 0]
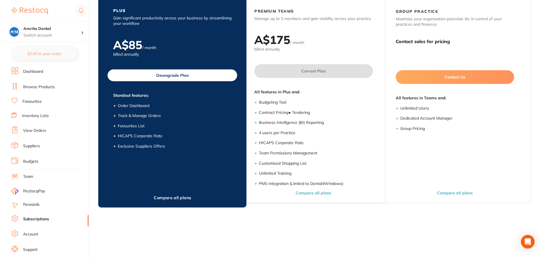
click at [177, 198] on button "Compare all plans" at bounding box center [172, 197] width 41 height 5
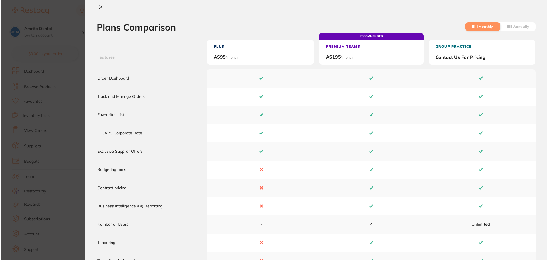
scroll to position [0, 0]
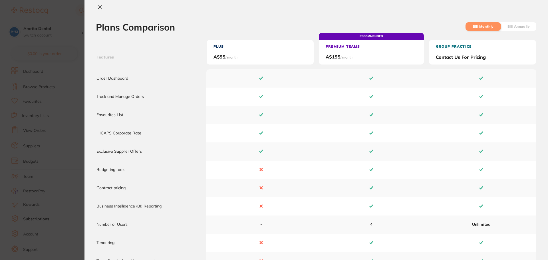
click at [511, 26] on label "Bill Annually" at bounding box center [518, 27] width 23 height 4
click at [507, 67] on input "Bill Annually" at bounding box center [507, 67] width 0 height 0
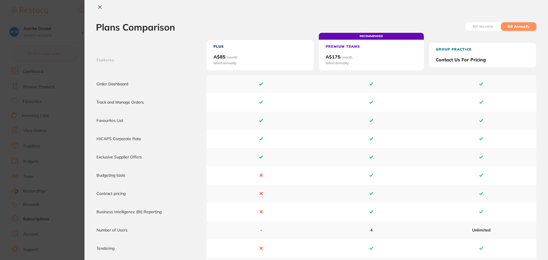
click at [493, 27] on li "Bill Monthly" at bounding box center [482, 26] width 35 height 9
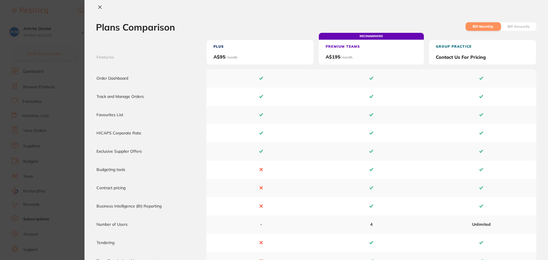
click at [525, 23] on li "Bill Annually" at bounding box center [518, 26] width 35 height 9
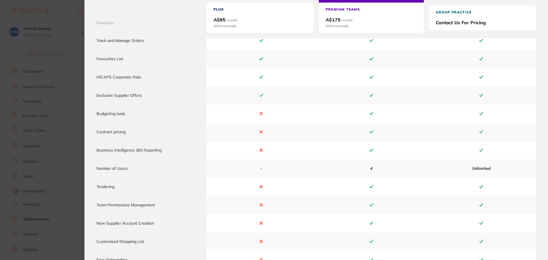
scroll to position [14, 0]
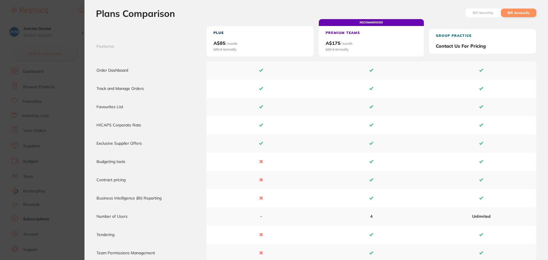
click at [59, 52] on section "Plans Comparison Bill Monthly Bill Annually Features Plus A$ 85 / month billed …" at bounding box center [274, 130] width 548 height 260
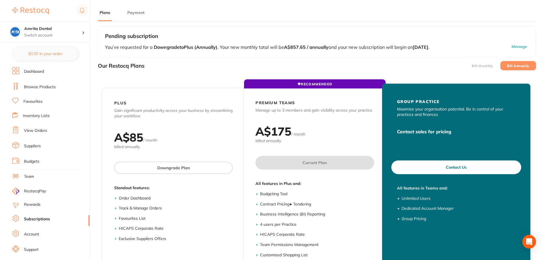
scroll to position [0, 0]
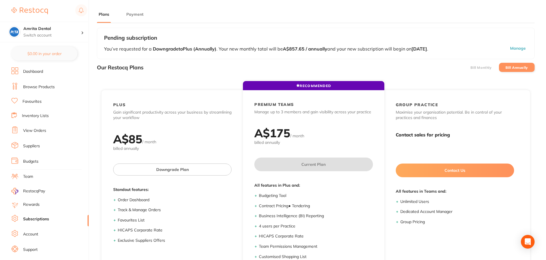
click at [489, 68] on label "Bill Monthly" at bounding box center [481, 68] width 21 height 4
click at [471, 67] on input "Bill Monthly" at bounding box center [471, 67] width 0 height 0
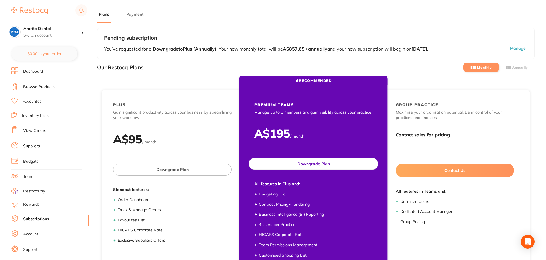
click at [331, 167] on button "Downgrade Plan" at bounding box center [314, 164] width 130 height 12
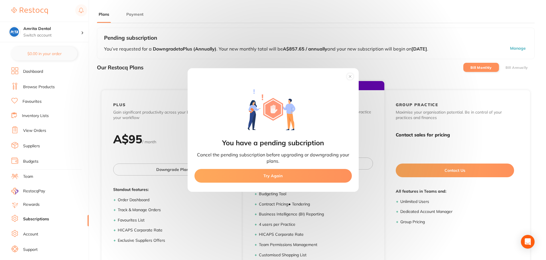
click at [350, 77] on circle at bounding box center [350, 76] width 7 height 7
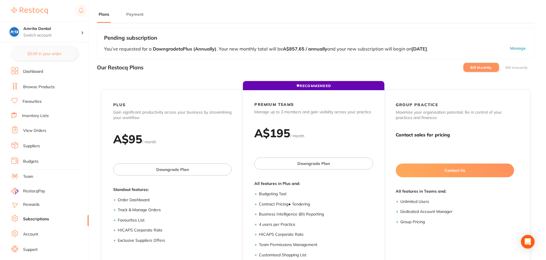
click at [516, 48] on button "Manage" at bounding box center [501, 49] width 51 height 6
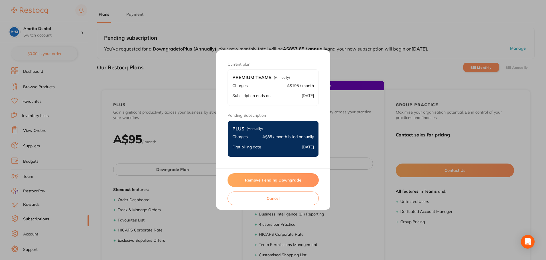
click at [260, 181] on button "Remove Pending Downgrade" at bounding box center [273, 180] width 91 height 14
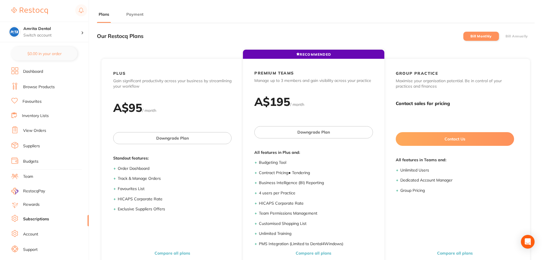
click at [514, 37] on label "Bill Annually" at bounding box center [517, 36] width 23 height 4
click at [506, 36] on input "Bill Annually" at bounding box center [506, 36] width 0 height 0
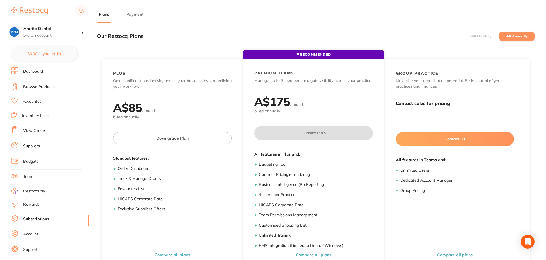
click at [487, 33] on li "Bill Monthly" at bounding box center [482, 36] width 36 height 9
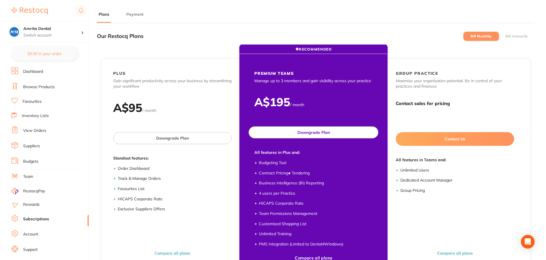
click at [341, 132] on button "Downgrade Plan" at bounding box center [314, 132] width 130 height 12
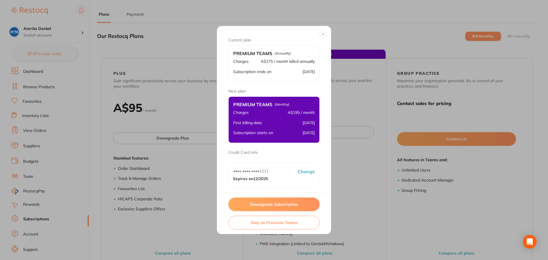
click at [284, 206] on button "Downgrade Subscription" at bounding box center [273, 204] width 91 height 14
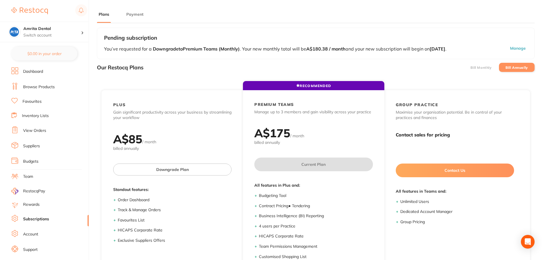
click at [480, 70] on li "Bill Monthly" at bounding box center [482, 67] width 36 height 9
